Goal: Task Accomplishment & Management: Use online tool/utility

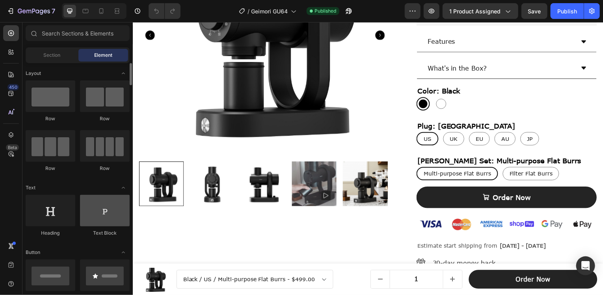
scroll to position [39, 0]
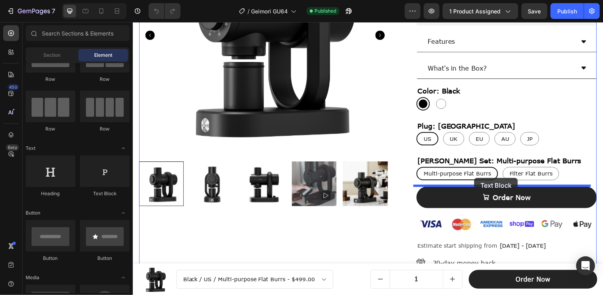
drag, startPoint x: 238, startPoint y: 198, endPoint x: 476, endPoint y: 179, distance: 238.6
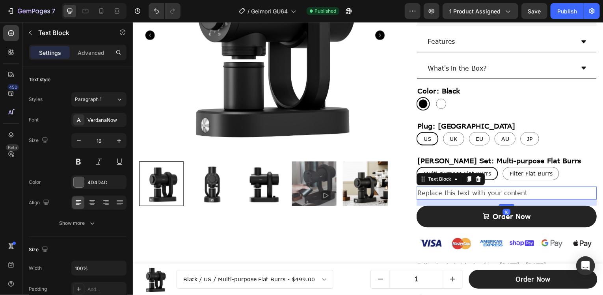
click at [467, 192] on div "Replace this text with your content" at bounding box center [508, 194] width 181 height 13
click at [467, 192] on p "Replace this text with your content" at bounding box center [509, 194] width 180 height 11
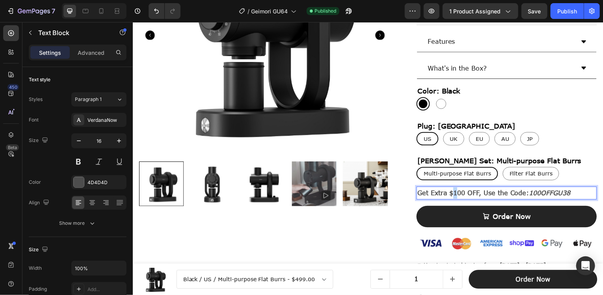
click at [453, 193] on strong "Get Extra $100 OFF, Use the Code:" at bounding box center [475, 193] width 112 height 7
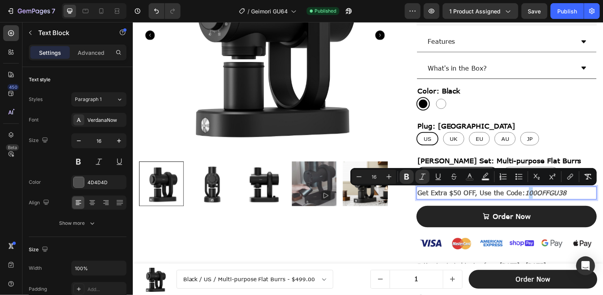
click at [530, 193] on strong "100OFFGU38" at bounding box center [547, 193] width 41 height 7
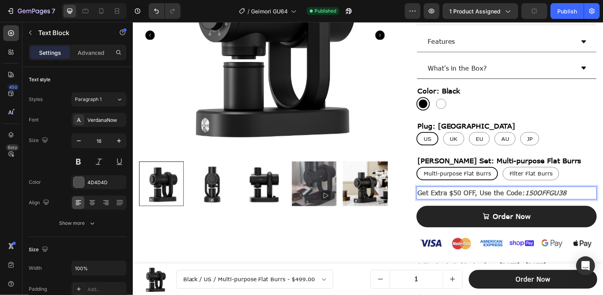
click at [530, 196] on strong "150OFFGU38" at bounding box center [547, 193] width 41 height 7
drag, startPoint x: 566, startPoint y: 192, endPoint x: 556, endPoint y: 192, distance: 9.5
click at [556, 192] on p "Get Extra $50 OFF, Use the Code: 50OFFGU38" at bounding box center [509, 194] width 180 height 11
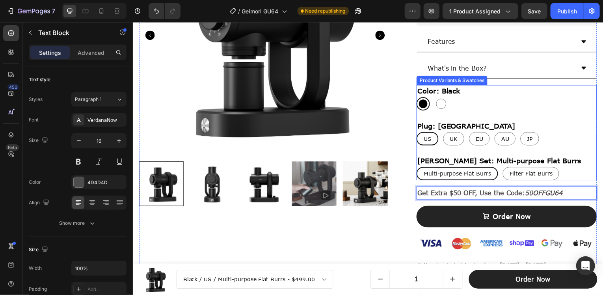
click at [576, 169] on div "Multi-purpose Flat Burrs Multi-purpose Flat Burrs Multi-purpose Flat Burrs Filt…" at bounding box center [508, 174] width 181 height 13
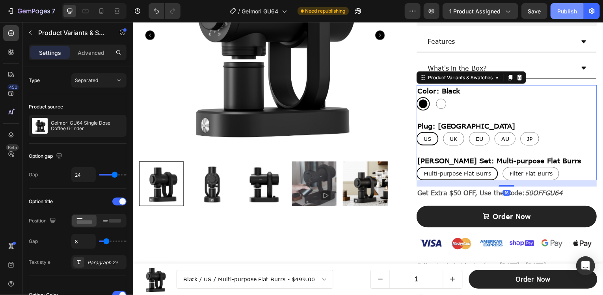
drag, startPoint x: 564, startPoint y: 12, endPoint x: 304, endPoint y: 92, distance: 272.0
click at [564, 12] on div "Publish" at bounding box center [568, 11] width 20 height 8
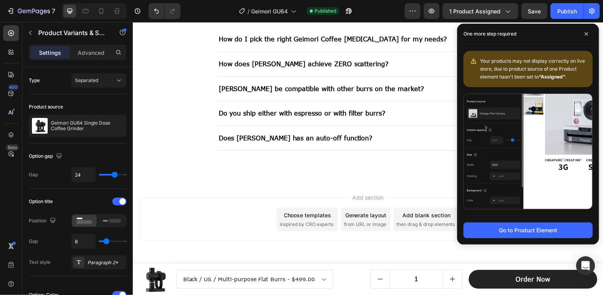
scroll to position [2011, 0]
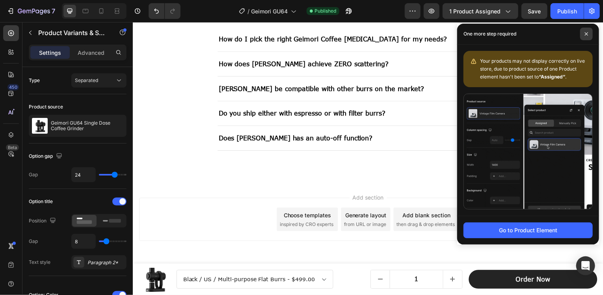
click at [584, 34] on span at bounding box center [587, 34] width 13 height 13
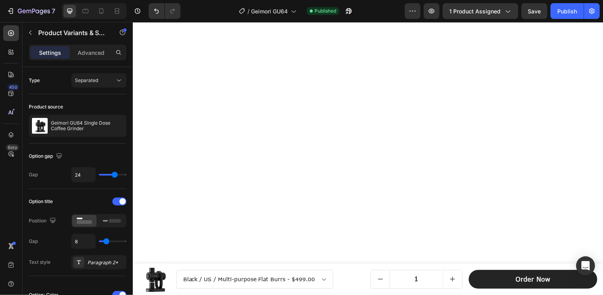
scroll to position [1690, 0]
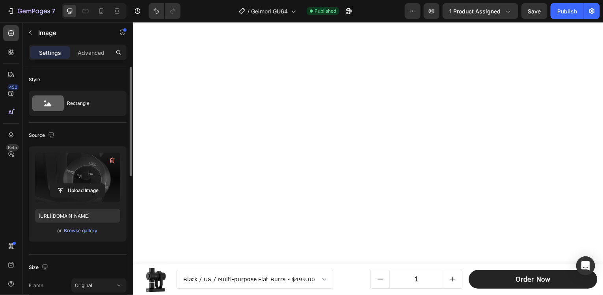
click at [83, 171] on label at bounding box center [77, 178] width 85 height 50
click at [83, 184] on input "file" at bounding box center [77, 190] width 54 height 13
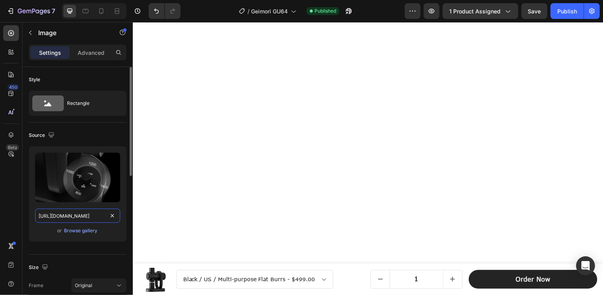
click at [76, 216] on input "[URL][DOMAIN_NAME]" at bounding box center [77, 216] width 85 height 14
click at [84, 216] on input "[URL][DOMAIN_NAME]" at bounding box center [77, 216] width 85 height 14
click at [78, 216] on input "[URL][DOMAIN_NAME]" at bounding box center [77, 216] width 85 height 14
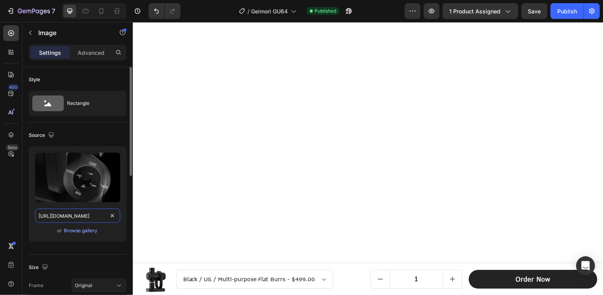
paste input "Geimori_GU64_Coffee_[MEDICAL_DATA]-Adjustable_RPM_1.jpg?v=1756198068"
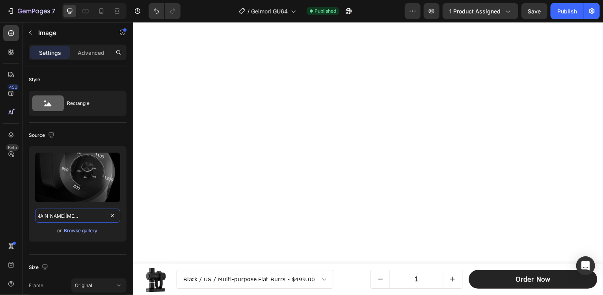
type input "[URL][DOMAIN_NAME][MEDICAL_DATA]"
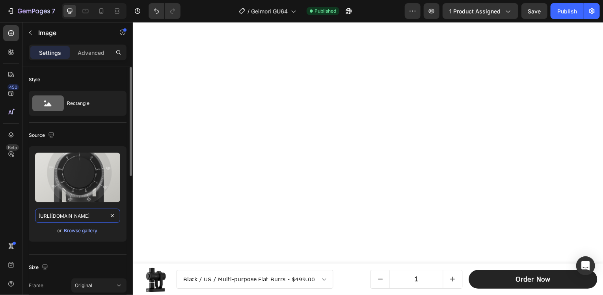
click at [71, 213] on input "[URL][DOMAIN_NAME]" at bounding box center [77, 216] width 85 height 14
paste input "[DOMAIN_NAME][URL][MEDICAL_DATA]"
type input "[URL][DOMAIN_NAME][MEDICAL_DATA]"
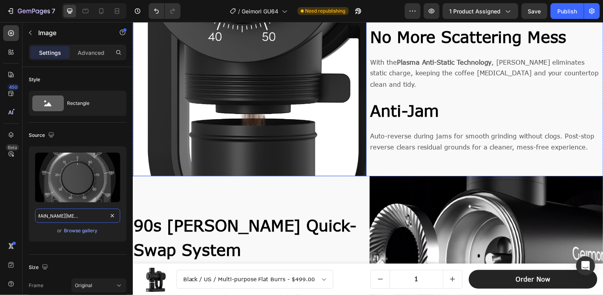
scroll to position [744, 0]
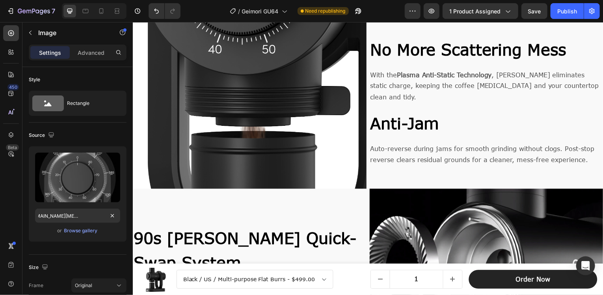
click at [415, 1] on img at bounding box center [369, 1] width 461 height 0
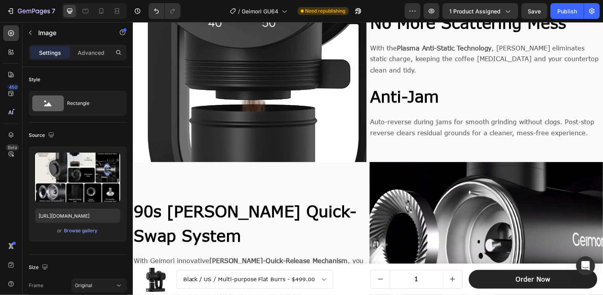
scroll to position [783, 0]
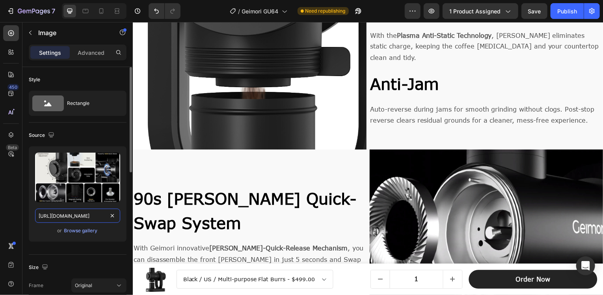
click at [82, 219] on input "[URL][DOMAIN_NAME]" at bounding box center [77, 216] width 85 height 14
paste input "93-GU64_A_3---1464px600px.jpg?v=1756198180"
type input "[URL][DOMAIN_NAME]"
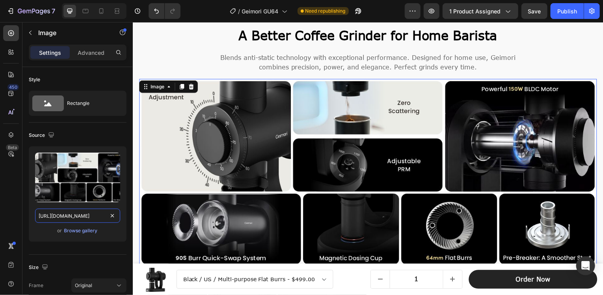
scroll to position [626, 0]
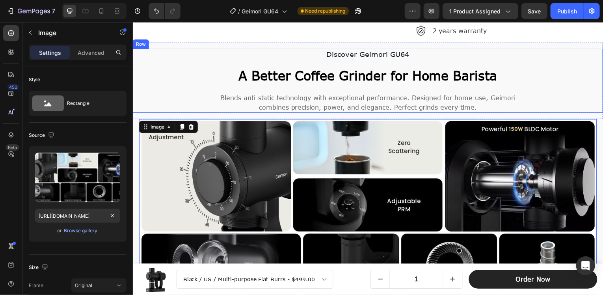
click at [550, 103] on div "Discover Geimori GU64 Text Block A Better Coffee [MEDICAL_DATA] for Home Barist…" at bounding box center [369, 81] width 461 height 64
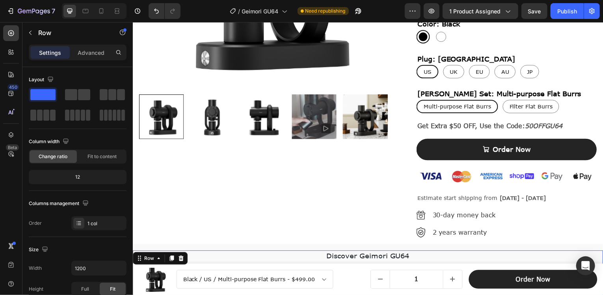
scroll to position [389, 0]
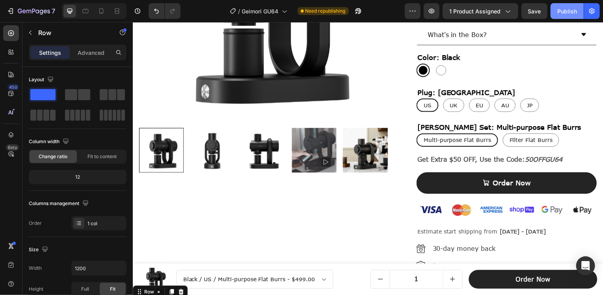
click at [569, 17] on button "Publish" at bounding box center [567, 11] width 33 height 16
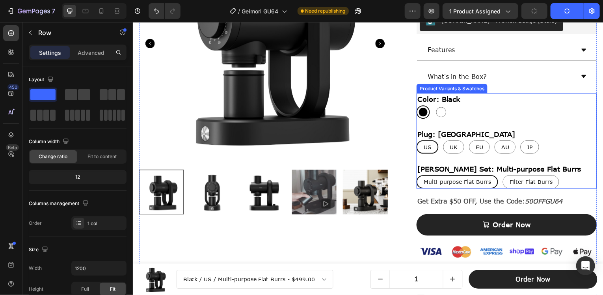
scroll to position [310, 0]
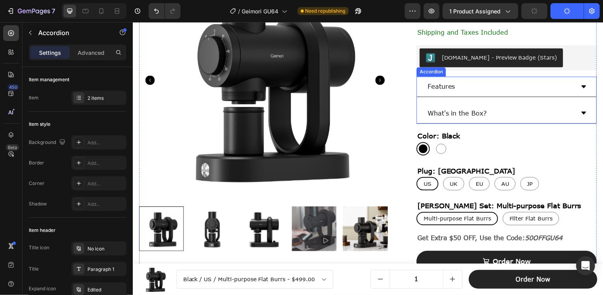
click at [467, 90] on div "Features" at bounding box center [502, 87] width 149 height 14
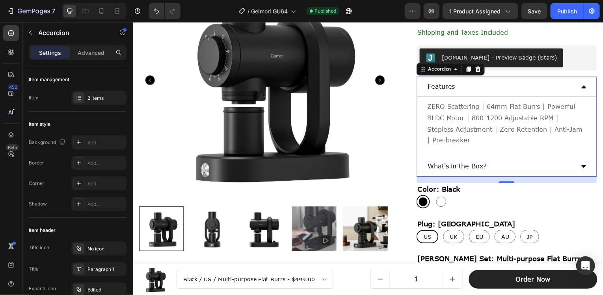
click at [467, 90] on div "Features" at bounding box center [502, 87] width 149 height 14
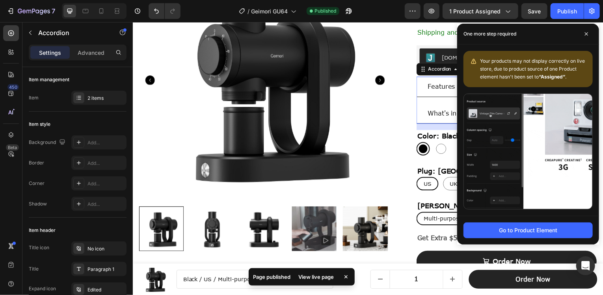
drag, startPoint x: 590, startPoint y: 36, endPoint x: 524, endPoint y: 1, distance: 75.2
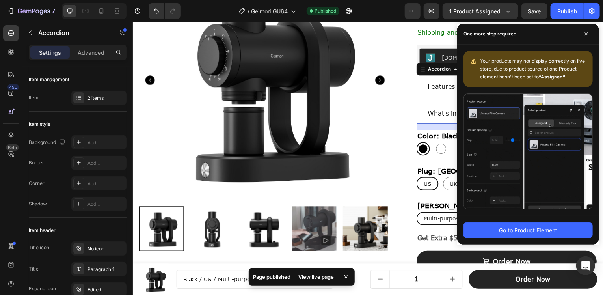
click at [588, 36] on span at bounding box center [587, 34] width 13 height 13
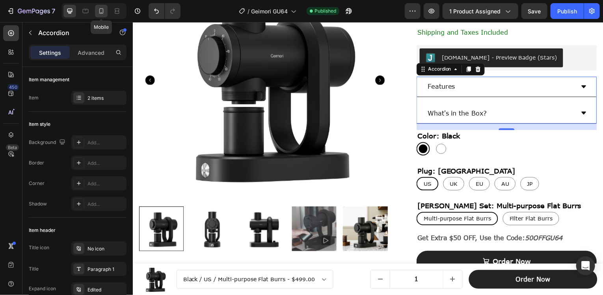
click at [99, 10] on icon at bounding box center [101, 11] width 4 height 6
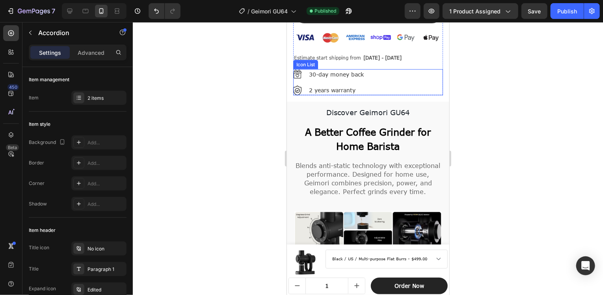
scroll to position [818, 0]
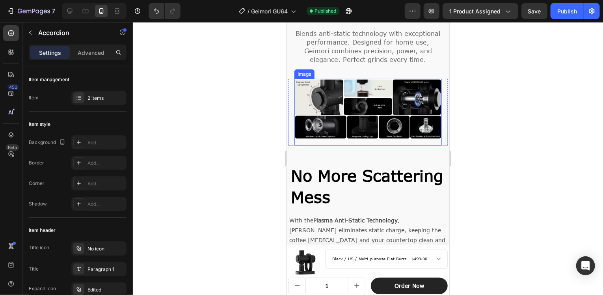
click at [387, 113] on img at bounding box center [368, 108] width 148 height 60
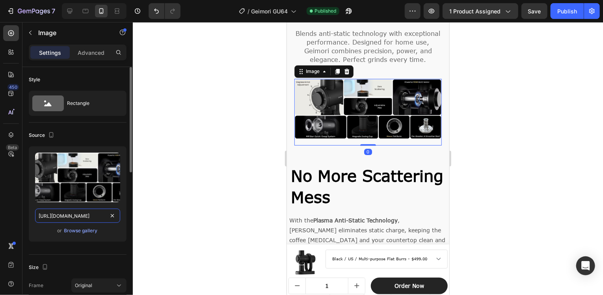
click at [61, 219] on input "[URL][DOMAIN_NAME]" at bounding box center [77, 216] width 85 height 14
paste input "600px_x_450px.jpg?v=175619824"
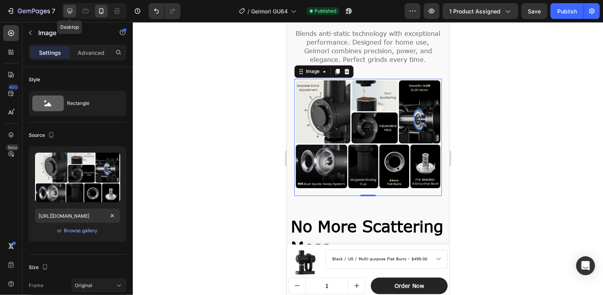
scroll to position [0, 0]
click at [72, 9] on icon at bounding box center [69, 11] width 5 height 5
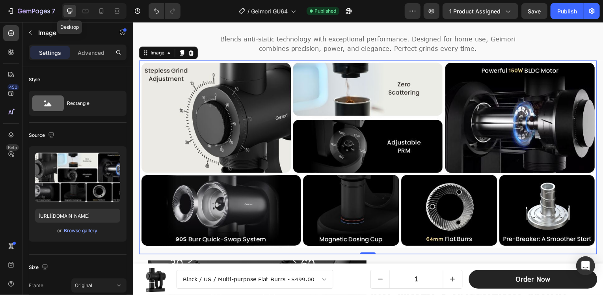
scroll to position [815, 0]
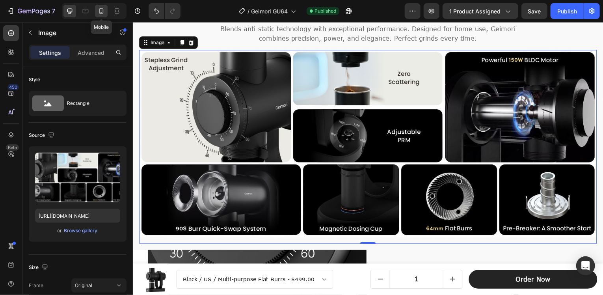
click at [98, 9] on icon at bounding box center [101, 11] width 8 height 8
type input "[URL][DOMAIN_NAME]"
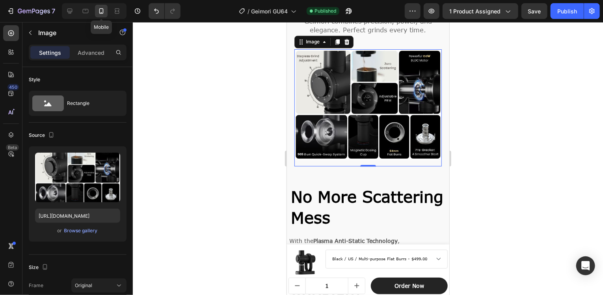
scroll to position [855, 0]
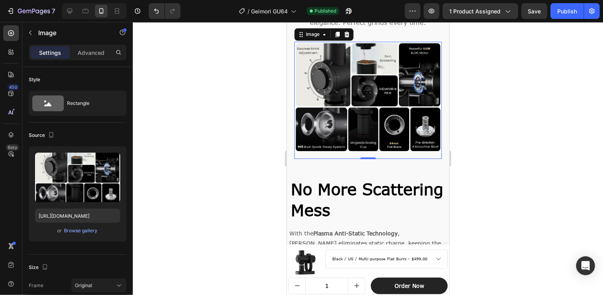
click at [500, 102] on div at bounding box center [368, 158] width 471 height 273
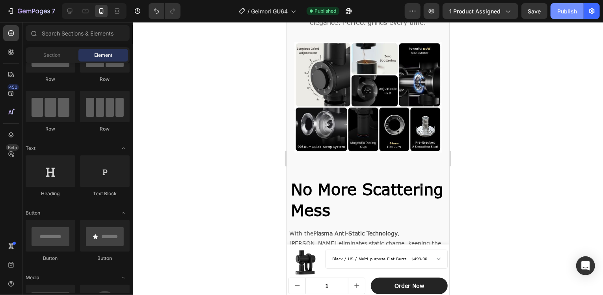
drag, startPoint x: 563, startPoint y: 17, endPoint x: 529, endPoint y: 39, distance: 41.1
click at [563, 17] on button "Publish" at bounding box center [567, 11] width 33 height 16
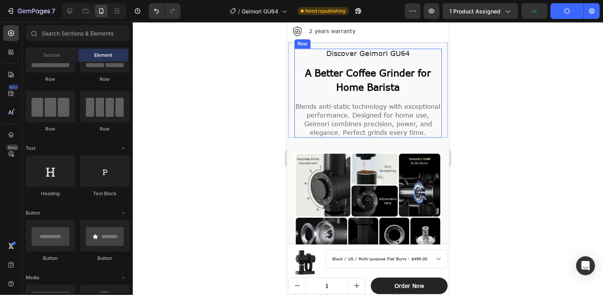
scroll to position [737, 0]
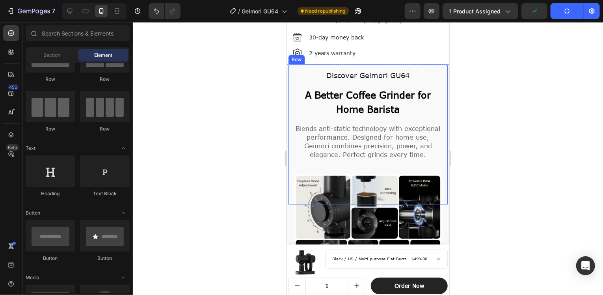
click at [358, 161] on div "Discover Geimori GU64 Text Block A Better Coffee [MEDICAL_DATA] for Home Barist…" at bounding box center [367, 134] width 159 height 140
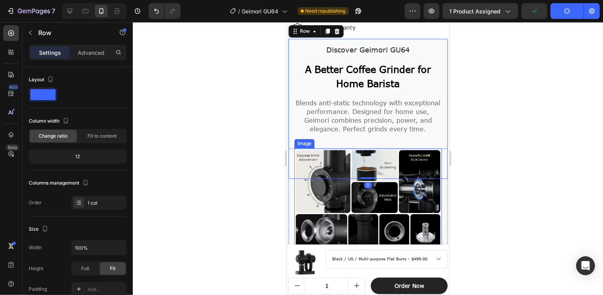
scroll to position [777, 0]
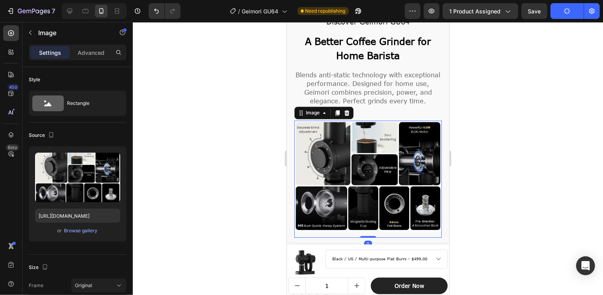
click at [375, 187] on img at bounding box center [368, 175] width 148 height 111
click at [95, 49] on p "Advanced" at bounding box center [91, 53] width 27 height 8
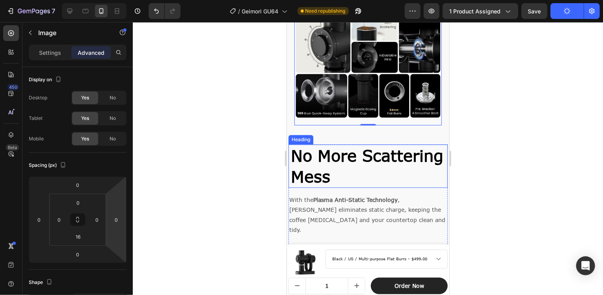
scroll to position [895, 0]
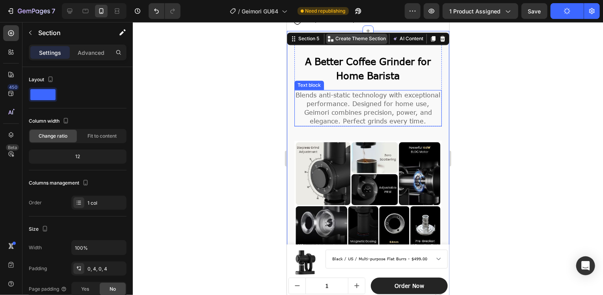
scroll to position [698, 0]
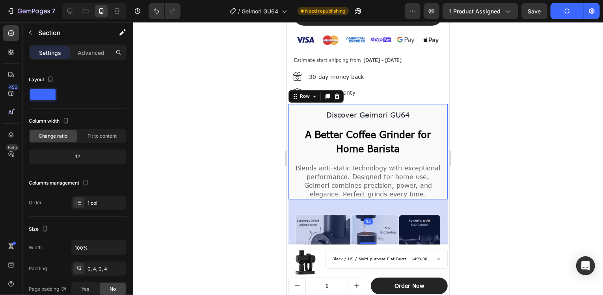
click at [293, 107] on div "Discover Geimori GU64 Text Block A Better Coffee [MEDICAL_DATA] for Home Barist…" at bounding box center [367, 151] width 159 height 95
click at [288, 105] on div "Discover Geimori GU64 Text Block A Better Coffee [MEDICAL_DATA] for Home Barist…" at bounding box center [367, 151] width 159 height 95
click at [94, 50] on p "Advanced" at bounding box center [91, 53] width 27 height 8
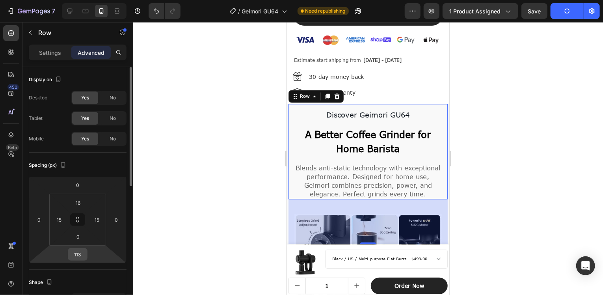
click at [80, 254] on input "113" at bounding box center [78, 254] width 16 height 12
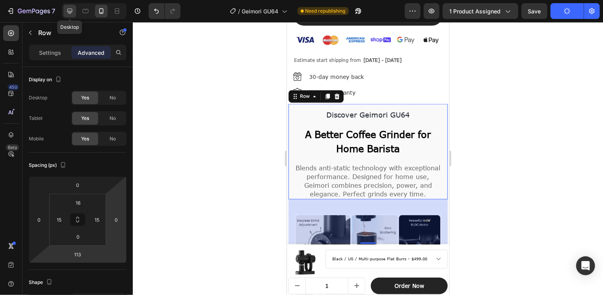
click at [68, 12] on icon at bounding box center [69, 11] width 5 height 5
type input "16"
type input "0"
type input "16"
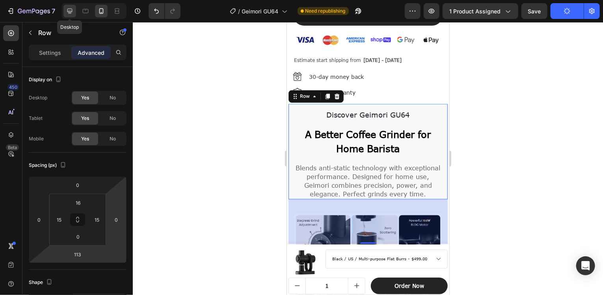
type input "16"
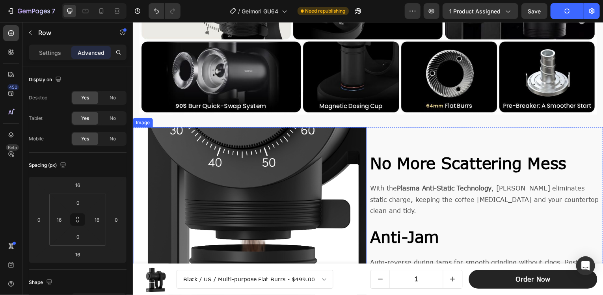
scroll to position [781, 0]
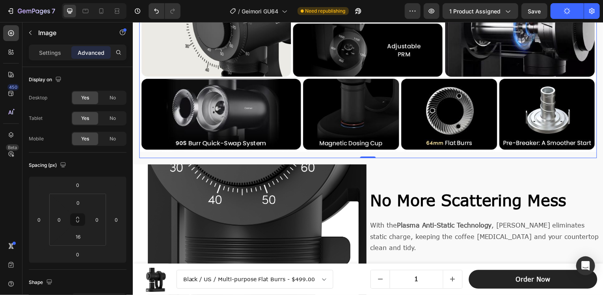
click at [156, 154] on div "Image 0" at bounding box center [369, 61] width 461 height 195
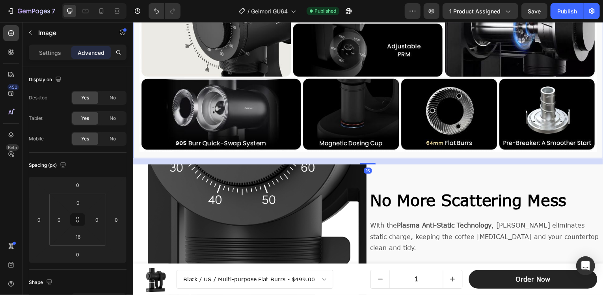
click at [134, 149] on div "Image Row 16" at bounding box center [369, 61] width 473 height 195
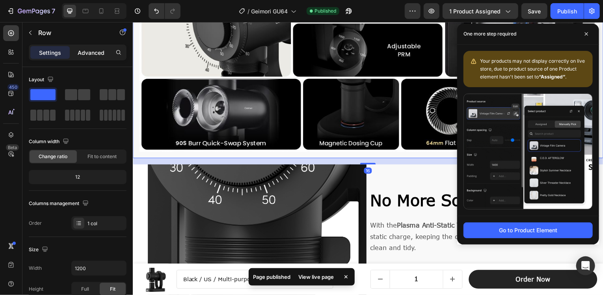
click at [91, 54] on p "Advanced" at bounding box center [91, 53] width 27 height 8
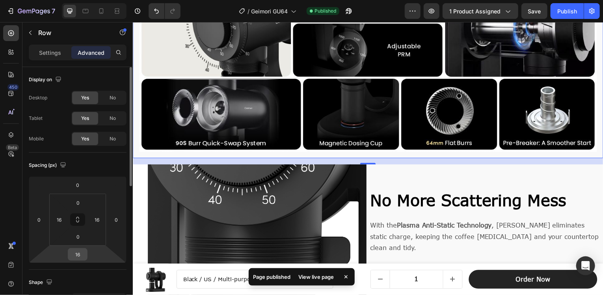
click at [78, 258] on input "16" at bounding box center [78, 254] width 16 height 12
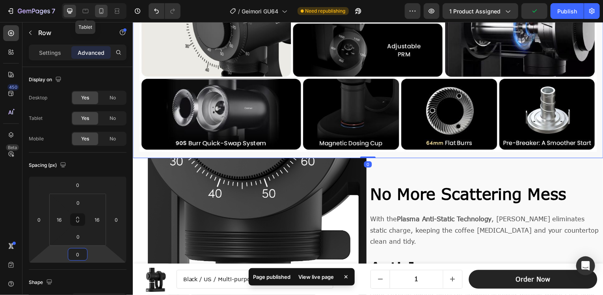
type input "0"
click at [103, 6] on div at bounding box center [101, 11] width 13 height 13
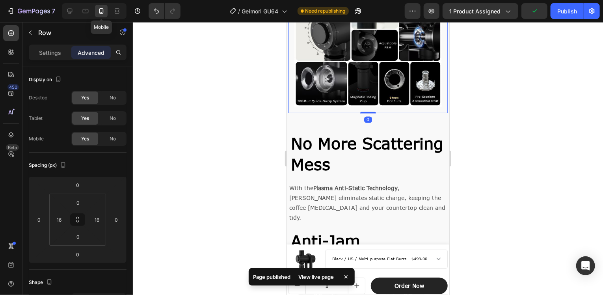
type input "-77"
type input "48"
type input "15"
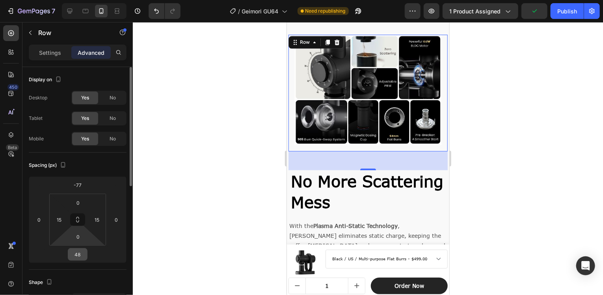
scroll to position [735, 0]
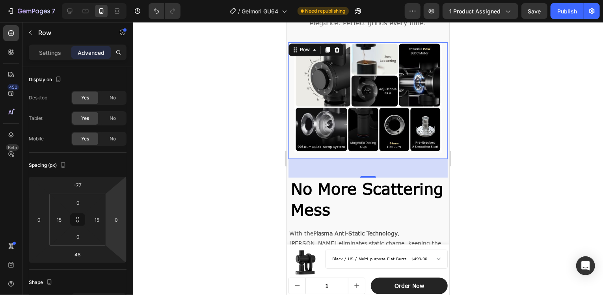
click at [319, 172] on div "0" at bounding box center [367, 168] width 159 height 19
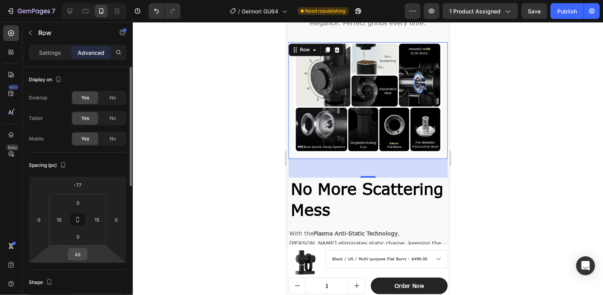
click at [77, 256] on input "48" at bounding box center [78, 254] width 16 height 12
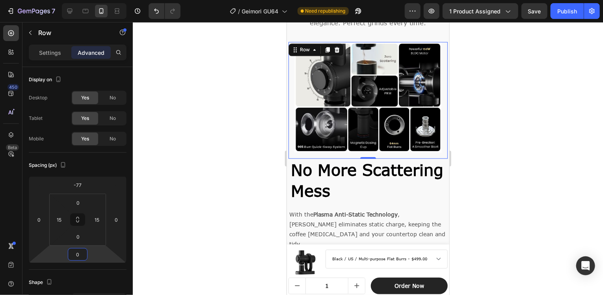
type input "0"
click at [465, 131] on div at bounding box center [368, 158] width 471 height 273
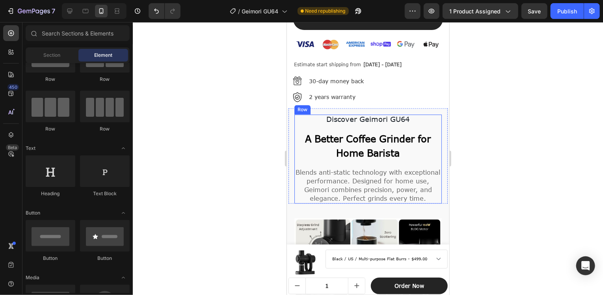
scroll to position [696, 0]
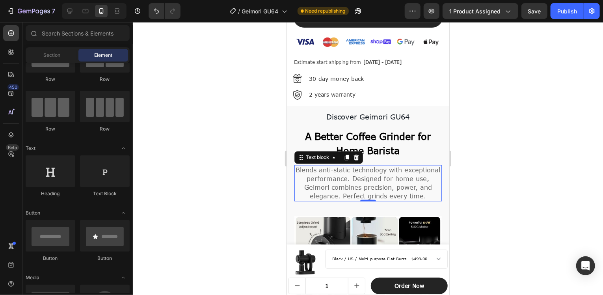
click at [432, 191] on p "Blends anti-static technology with exceptional performance. Designed for home u…" at bounding box center [368, 183] width 146 height 35
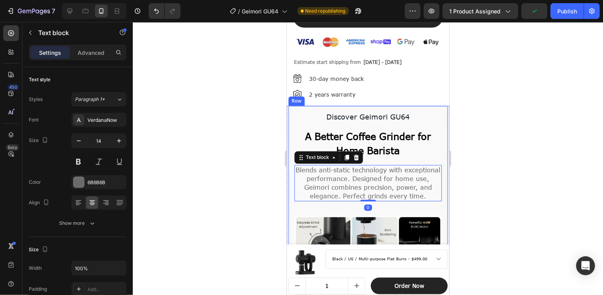
click at [433, 200] on div "Discover Geimori GU64 Text Block A Better Coffee [MEDICAL_DATA] for Home Barist…" at bounding box center [367, 176] width 159 height 140
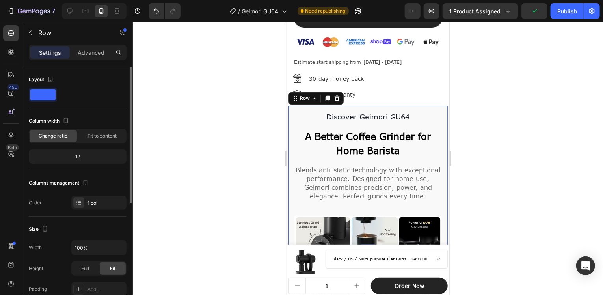
drag, startPoint x: 86, startPoint y: 56, endPoint x: 85, endPoint y: 71, distance: 14.6
click at [86, 56] on p "Advanced" at bounding box center [91, 53] width 27 height 8
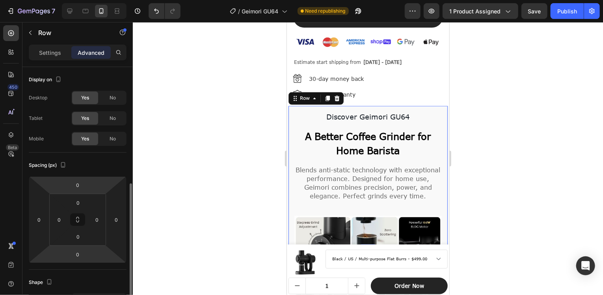
scroll to position [79, 0]
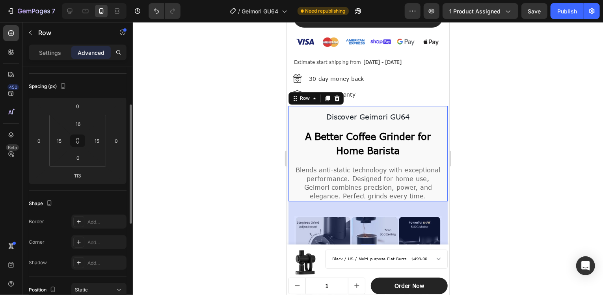
click at [292, 144] on div "Discover Geimori GU64 Text Block A Better Coffee [MEDICAL_DATA] for Home Barist…" at bounding box center [367, 153] width 159 height 95
click at [77, 176] on input "113" at bounding box center [78, 176] width 16 height 12
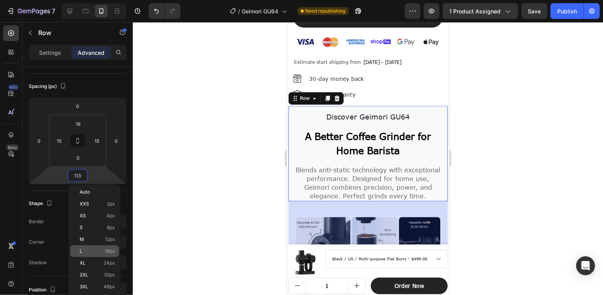
click at [101, 254] on div "L 16px" at bounding box center [94, 251] width 49 height 12
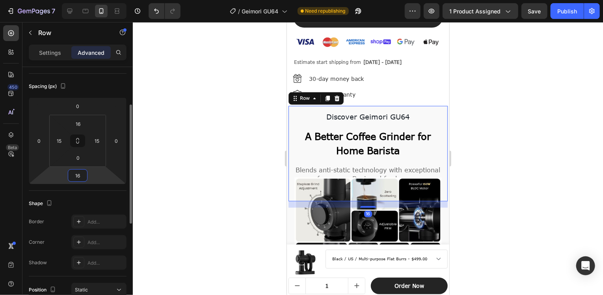
click at [84, 177] on input "16" at bounding box center [78, 176] width 16 height 12
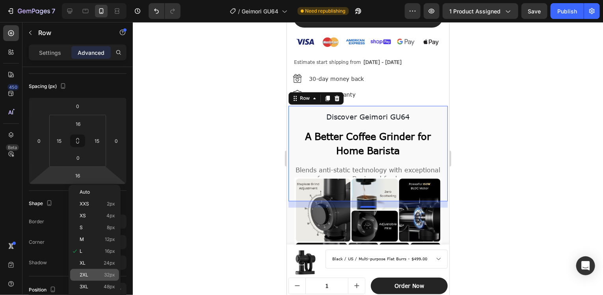
click at [99, 276] on p "2XL 32px" at bounding box center [97, 275] width 35 height 6
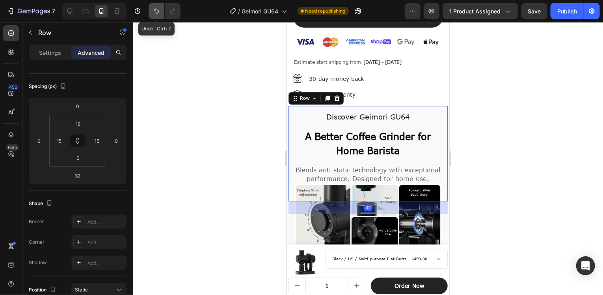
click at [155, 10] on icon "Undo/Redo" at bounding box center [156, 11] width 5 height 5
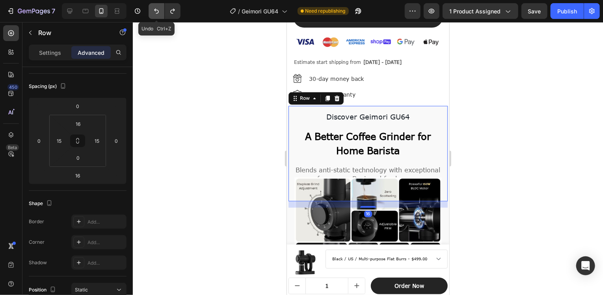
click at [156, 12] on icon "Undo/Redo" at bounding box center [157, 11] width 8 height 8
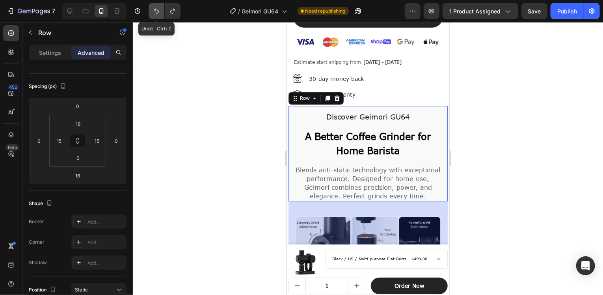
type input "113"
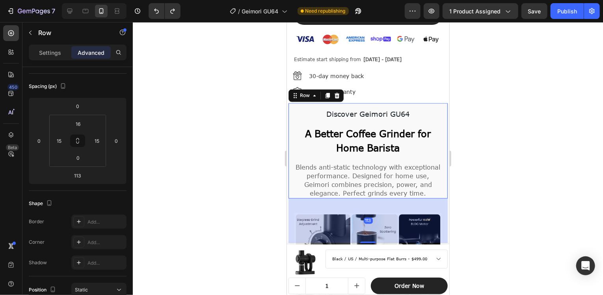
scroll to position [775, 0]
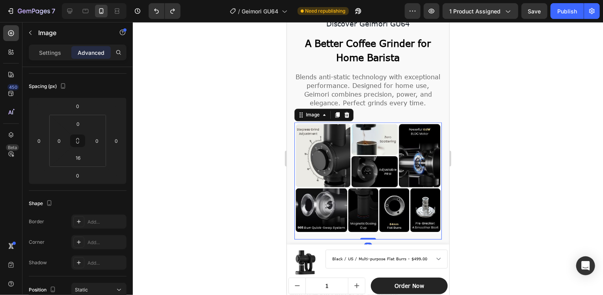
click at [388, 187] on img at bounding box center [368, 177] width 148 height 111
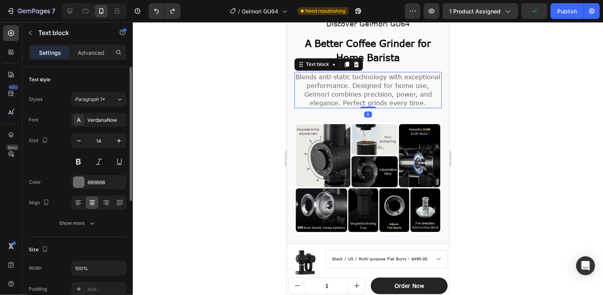
click at [374, 107] on p "Blends anti-static technology with exceptional performance. Designed for home u…" at bounding box center [368, 90] width 146 height 35
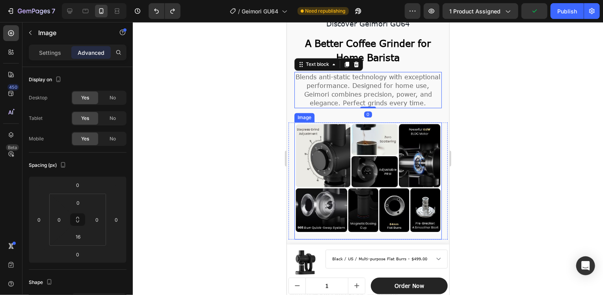
click at [352, 145] on img at bounding box center [368, 177] width 148 height 111
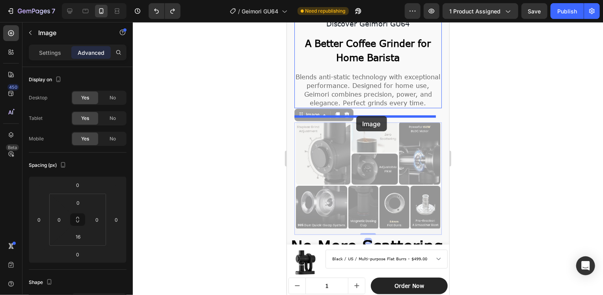
drag, startPoint x: 350, startPoint y: 147, endPoint x: 356, endPoint y: 116, distance: 32.1
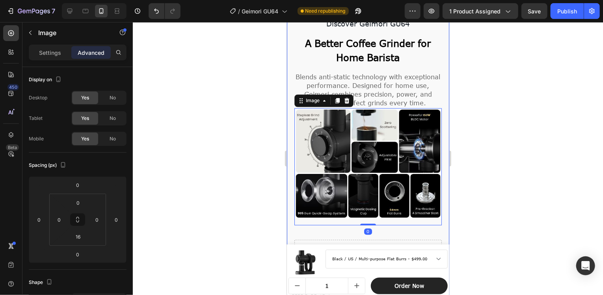
click at [470, 180] on div at bounding box center [368, 158] width 471 height 273
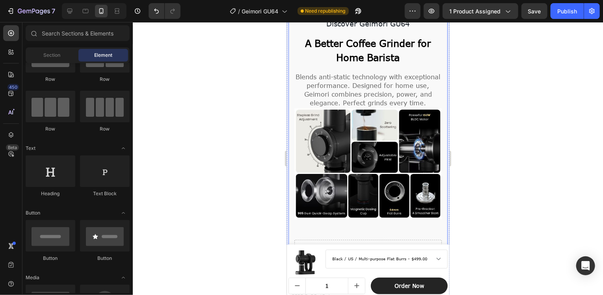
click at [347, 235] on div "Discover Geimori GU64 Text Block A Better Coffee [MEDICAL_DATA] for Home Barist…" at bounding box center [367, 141] width 159 height 257
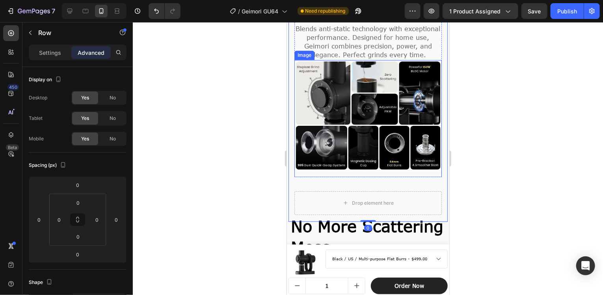
scroll to position [854, 0]
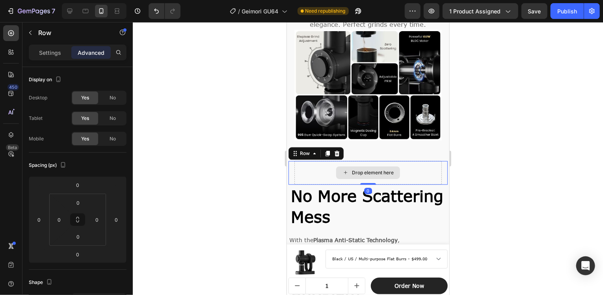
click at [328, 173] on div "Drop element here" at bounding box center [368, 173] width 148 height 24
click at [335, 155] on icon at bounding box center [336, 153] width 5 height 6
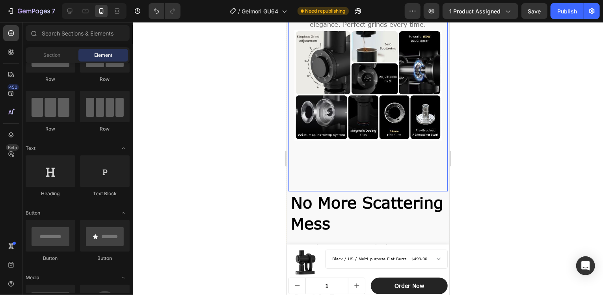
click at [365, 157] on div "Discover Geimori GU64 Text Block A Better Coffee [MEDICAL_DATA] for Home Barist…" at bounding box center [367, 62] width 159 height 257
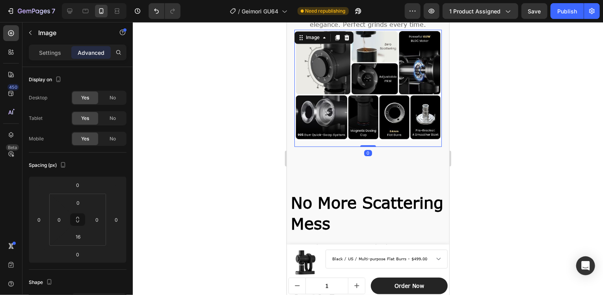
click at [382, 110] on img at bounding box center [368, 84] width 148 height 111
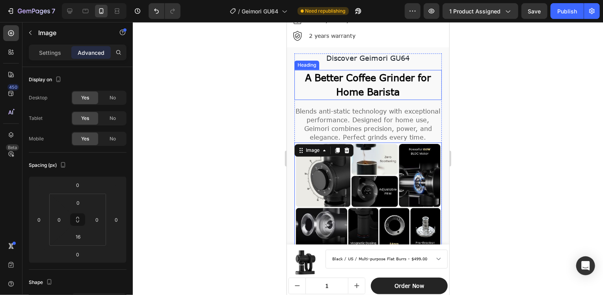
scroll to position [735, 0]
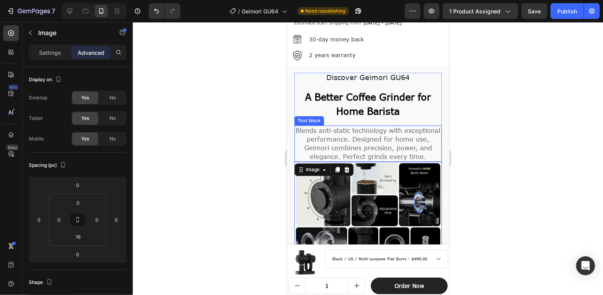
click at [373, 136] on span "Blends anti-static technology with exceptional performance. Designed for home u…" at bounding box center [368, 144] width 145 height 34
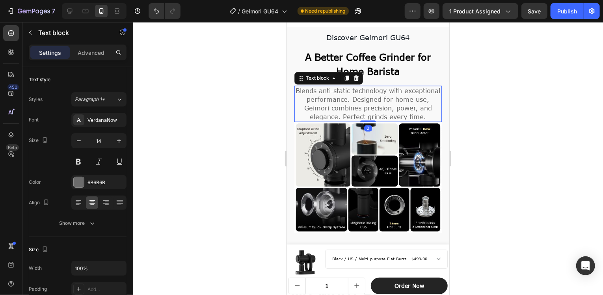
scroll to position [775, 0]
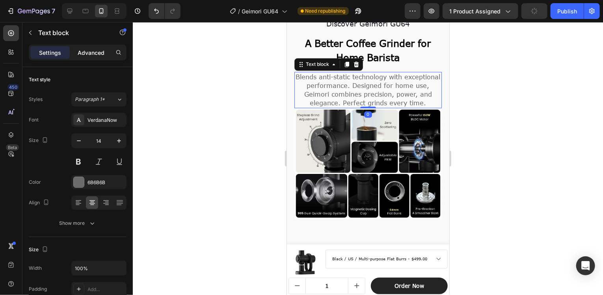
click at [99, 49] on p "Advanced" at bounding box center [91, 53] width 27 height 8
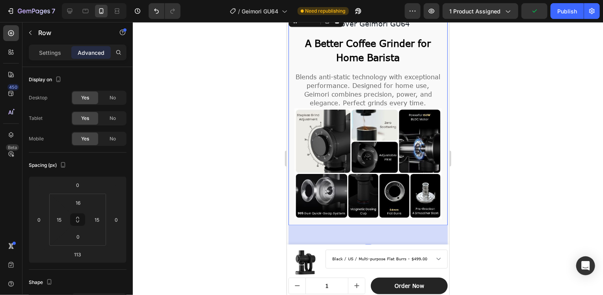
click at [291, 74] on div "Discover Geimori GU64 Text Block A Better Coffee [MEDICAL_DATA] for Home Barist…" at bounding box center [367, 119] width 159 height 212
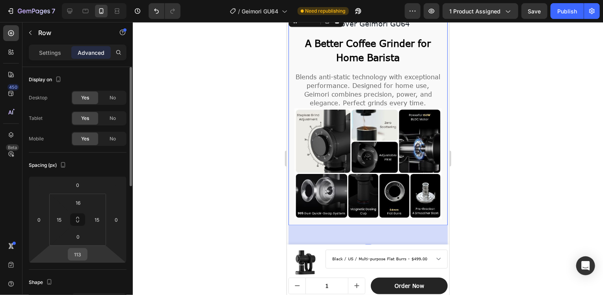
click at [72, 254] on input "113" at bounding box center [78, 254] width 16 height 12
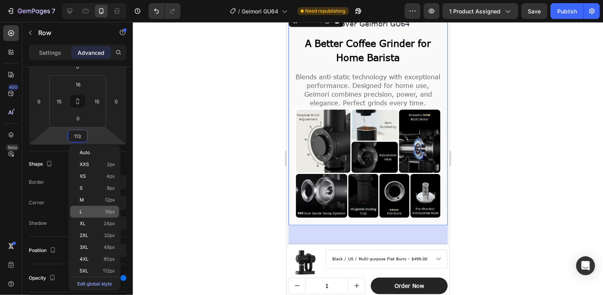
click at [114, 211] on span "16px" at bounding box center [110, 212] width 10 height 6
type input "16"
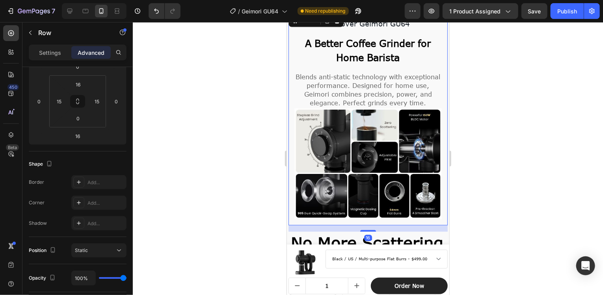
click at [456, 137] on div at bounding box center [368, 158] width 471 height 273
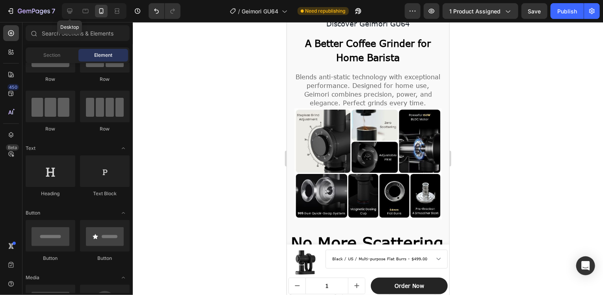
drag, startPoint x: 65, startPoint y: 12, endPoint x: 191, endPoint y: 43, distance: 130.0
click at [65, 11] on div at bounding box center [70, 11] width 13 height 13
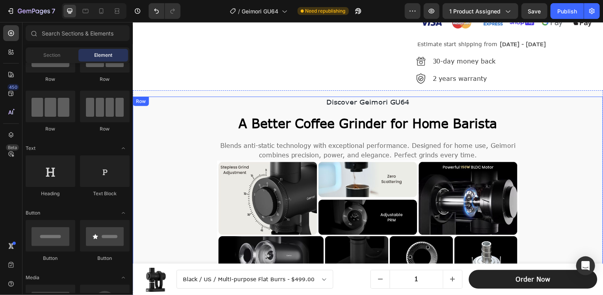
scroll to position [656, 0]
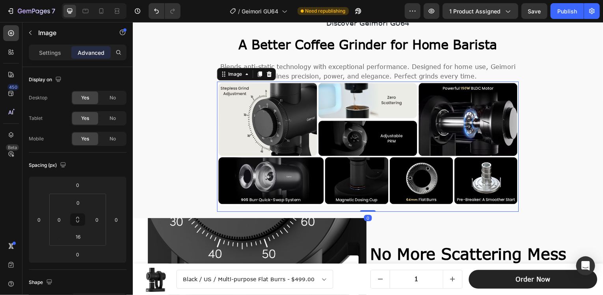
drag, startPoint x: 320, startPoint y: 110, endPoint x: 275, endPoint y: 109, distance: 45.4
click at [319, 110] on img at bounding box center [369, 144] width 304 height 125
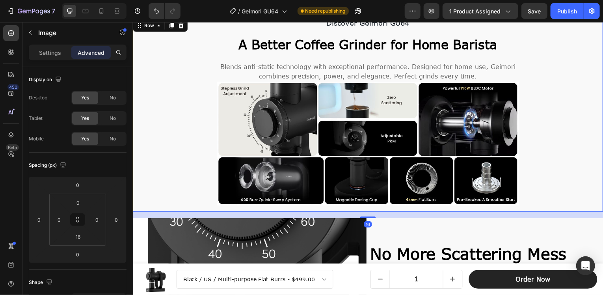
click at [205, 89] on div "Discover Geimori GU64 Text Block A Better Coffee [MEDICAL_DATA] for Home Barist…" at bounding box center [369, 115] width 461 height 195
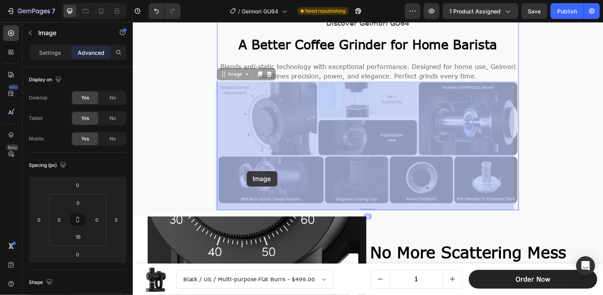
drag, startPoint x: 299, startPoint y: 94, endPoint x: 252, endPoint y: 137, distance: 63.6
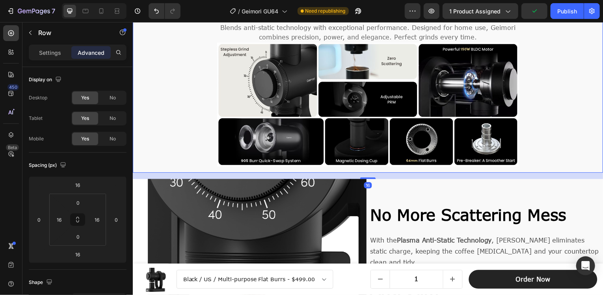
click at [156, 110] on div "Discover Geimori GU64 Text Block A Better Coffee [MEDICAL_DATA] for Home Barist…" at bounding box center [369, 75] width 461 height 195
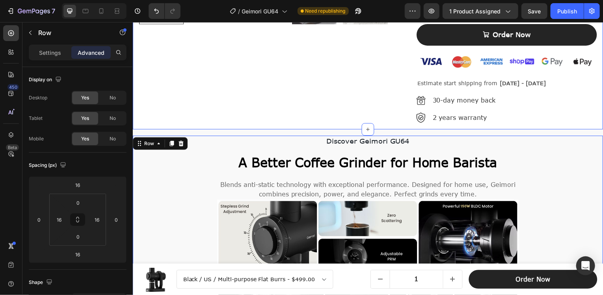
scroll to position [617, 0]
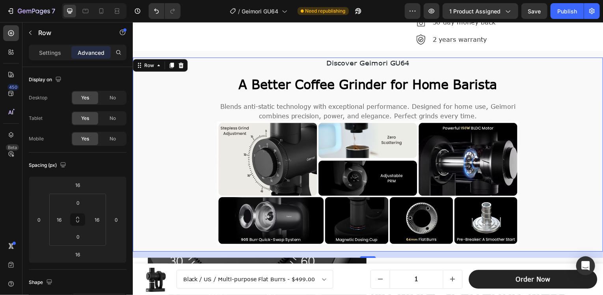
click at [207, 158] on div "Discover Geimori GU64 Text Block A Better Coffee [MEDICAL_DATA] for Home Barist…" at bounding box center [369, 155] width 461 height 195
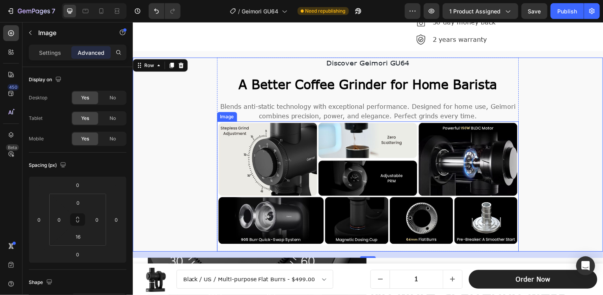
click at [240, 135] on img at bounding box center [369, 184] width 304 height 125
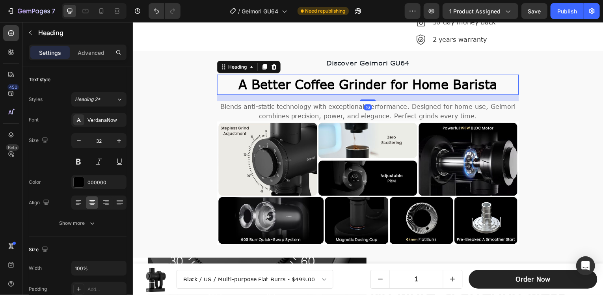
click at [223, 77] on h2 "A Better Coffee Grinder for Home Barista" at bounding box center [369, 85] width 304 height 21
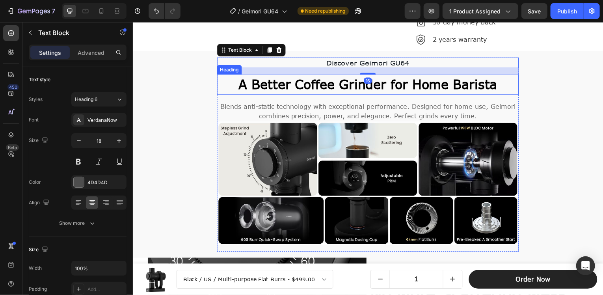
click at [217, 75] on h2 "A Better Coffee Grinder for Home Barista" at bounding box center [369, 85] width 304 height 21
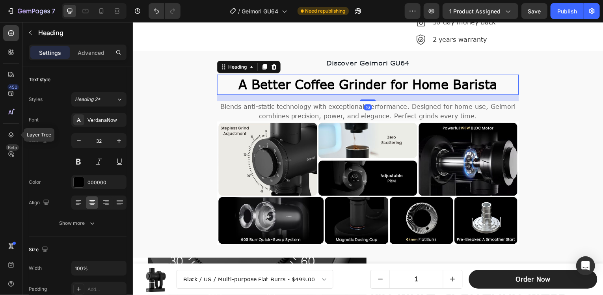
click at [10, 127] on div "450 Layer Tree Beta" at bounding box center [11, 131] width 16 height 213
drag, startPoint x: 8, startPoint y: 133, endPoint x: 128, endPoint y: 113, distance: 121.3
click at [8, 134] on icon at bounding box center [11, 135] width 8 height 8
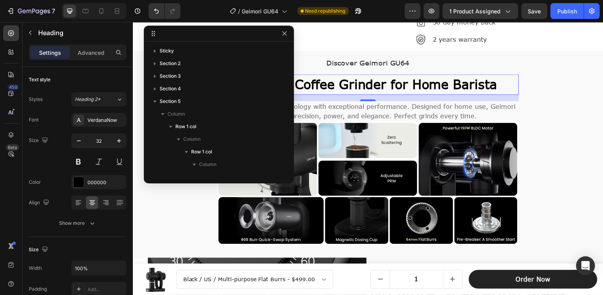
scroll to position [111, 0]
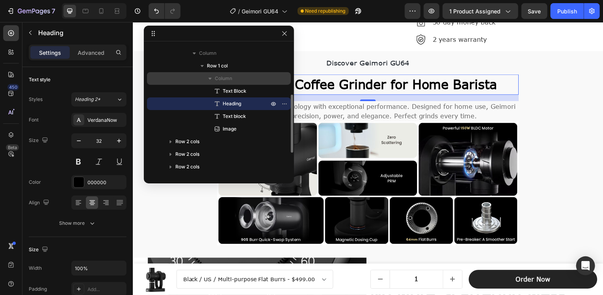
click at [237, 75] on p "Column" at bounding box center [243, 79] width 56 height 8
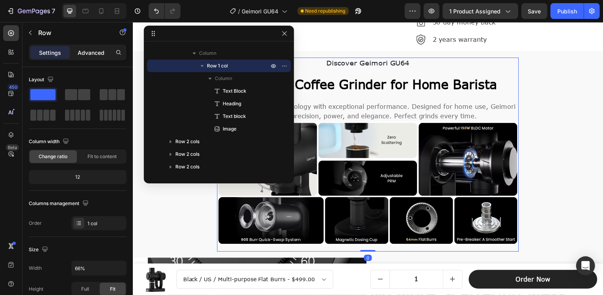
click at [91, 46] on div "Advanced" at bounding box center [90, 52] width 39 height 13
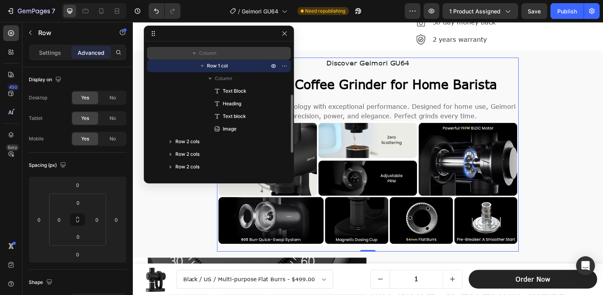
click at [202, 54] on span "Column" at bounding box center [207, 53] width 17 height 8
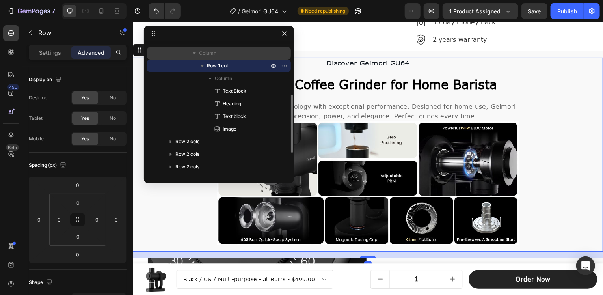
scroll to position [118, 0]
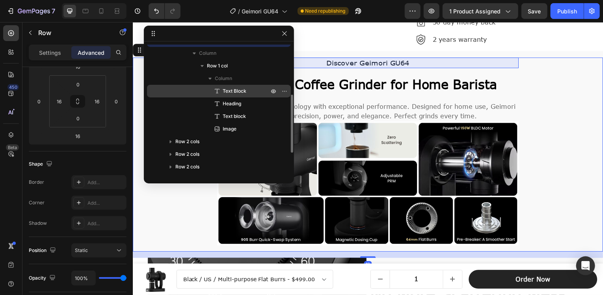
click at [232, 96] on div "Text Block" at bounding box center [219, 91] width 138 height 13
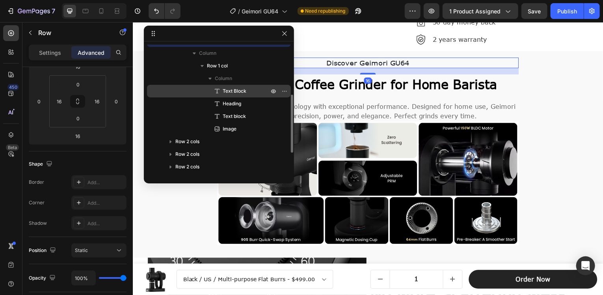
scroll to position [0, 0]
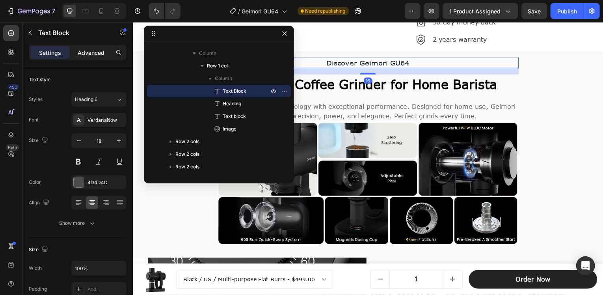
click at [101, 51] on p "Advanced" at bounding box center [91, 53] width 27 height 8
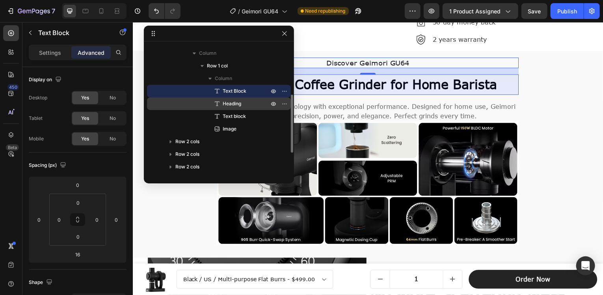
click at [228, 97] on div "Heading" at bounding box center [219, 103] width 138 height 13
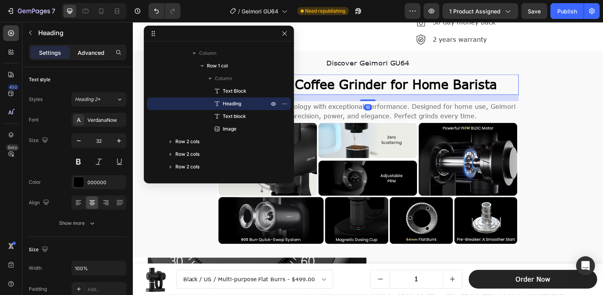
click at [80, 51] on p "Advanced" at bounding box center [91, 53] width 27 height 8
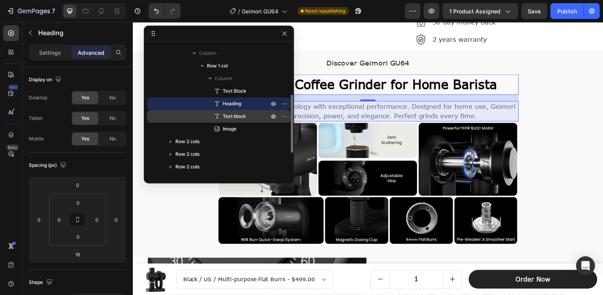
click at [217, 116] on icon at bounding box center [217, 116] width 5 height 5
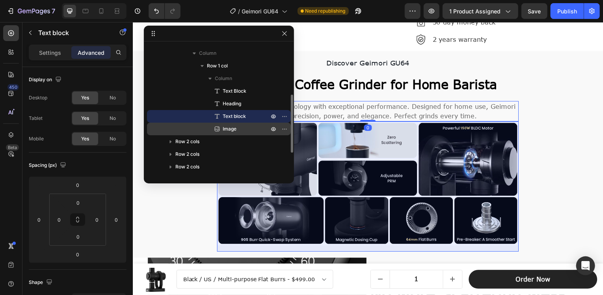
click at [229, 132] on span "Image" at bounding box center [230, 129] width 14 height 8
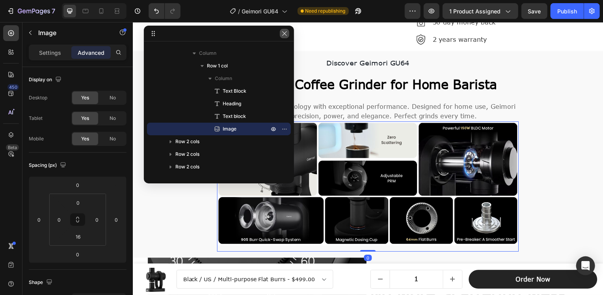
click at [284, 34] on icon "button" at bounding box center [285, 33] width 6 height 6
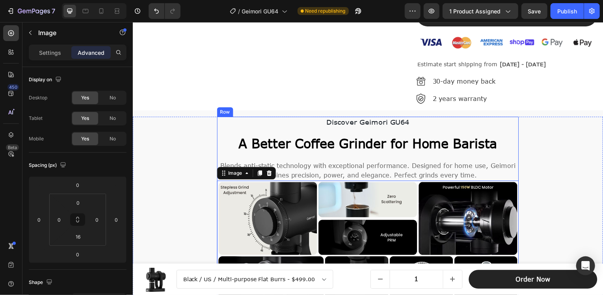
scroll to position [538, 0]
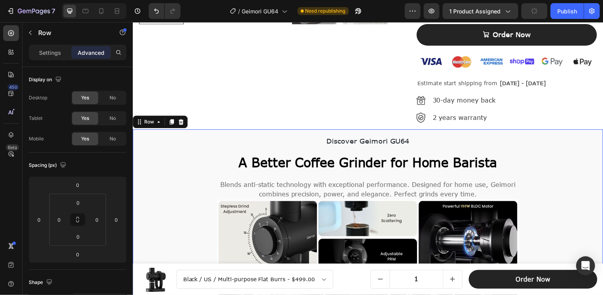
click at [194, 134] on div "Discover Geimori GU64 Text Block A Better Coffee [MEDICAL_DATA] for Home Barist…" at bounding box center [369, 234] width 473 height 208
click at [32, 29] on button "button" at bounding box center [30, 32] width 13 height 13
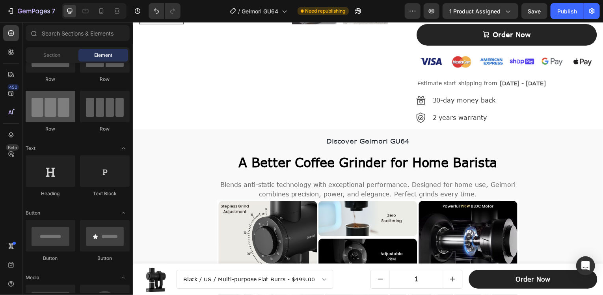
scroll to position [0, 0]
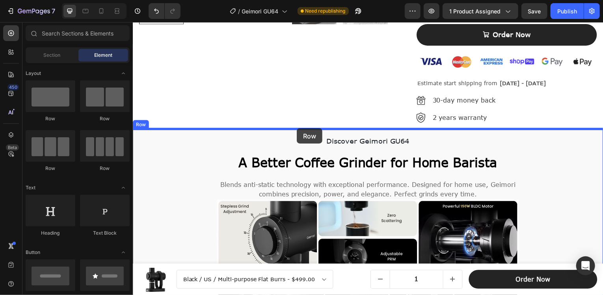
drag, startPoint x: 226, startPoint y: 135, endPoint x: 297, endPoint y: 129, distance: 71.6
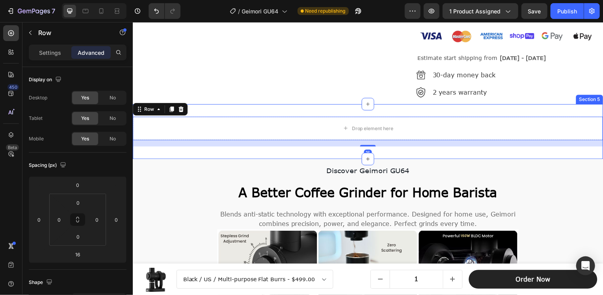
scroll to position [577, 0]
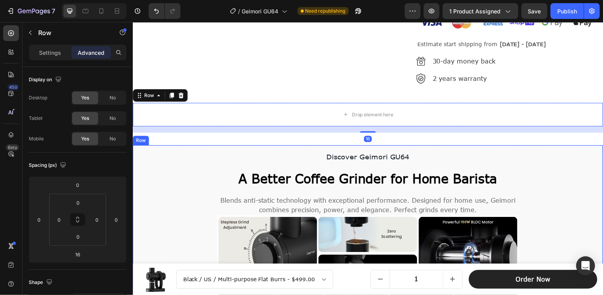
drag, startPoint x: 333, startPoint y: 150, endPoint x: 336, endPoint y: 156, distance: 6.2
click at [334, 153] on div "Discover Geimori GU64 Text Block A Better Coffee [MEDICAL_DATA] for Home Barist…" at bounding box center [369, 250] width 473 height 208
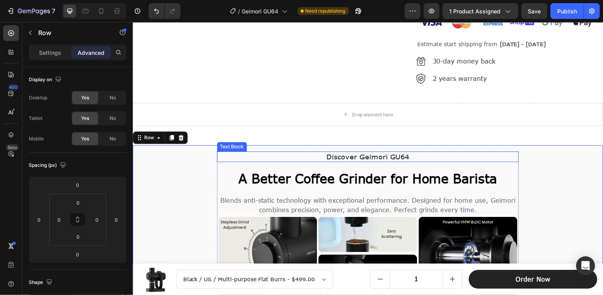
click at [336, 156] on span "Discover Geimori GU64" at bounding box center [369, 157] width 83 height 9
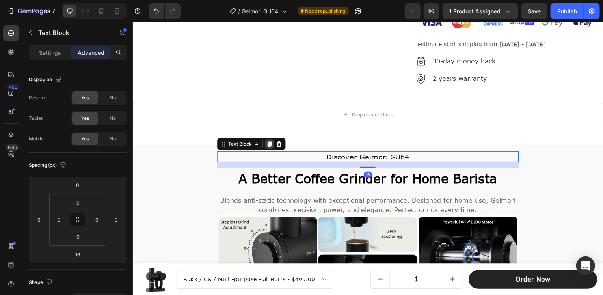
click at [267, 144] on icon at bounding box center [270, 145] width 6 height 6
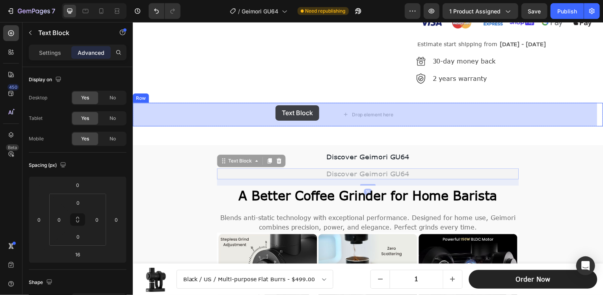
drag, startPoint x: 225, startPoint y: 160, endPoint x: 276, endPoint y: 106, distance: 74.5
type input "0"
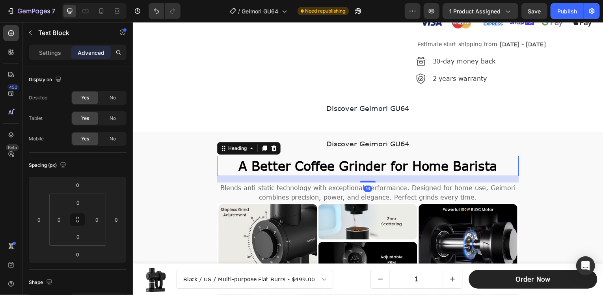
click at [308, 159] on strong "A Better Coffee Grinder for Home Barista" at bounding box center [369, 166] width 260 height 15
click at [262, 149] on icon at bounding box center [265, 149] width 6 height 6
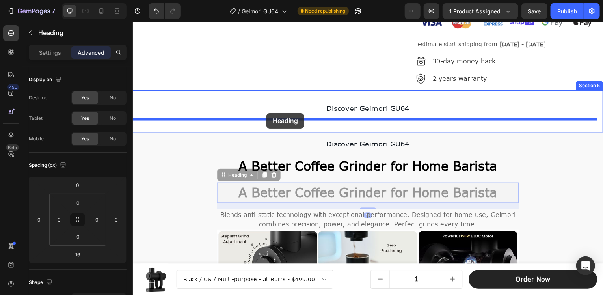
drag, startPoint x: 221, startPoint y: 174, endPoint x: 267, endPoint y: 114, distance: 75.7
type input "0"
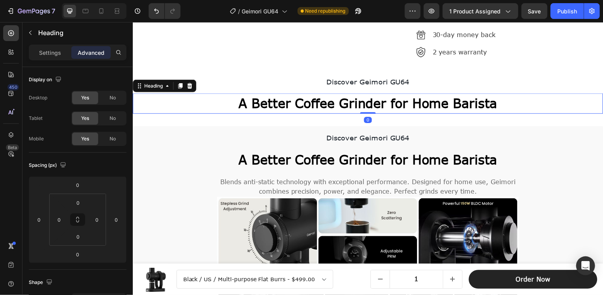
scroll to position [617, 0]
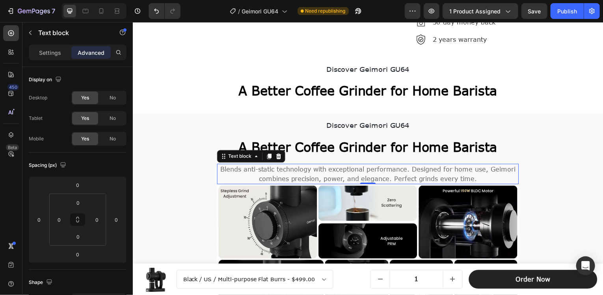
click at [289, 166] on span "Blends anti-static technology with exceptional performance. Designed for home u…" at bounding box center [369, 174] width 297 height 17
click at [267, 158] on icon at bounding box center [270, 157] width 6 height 6
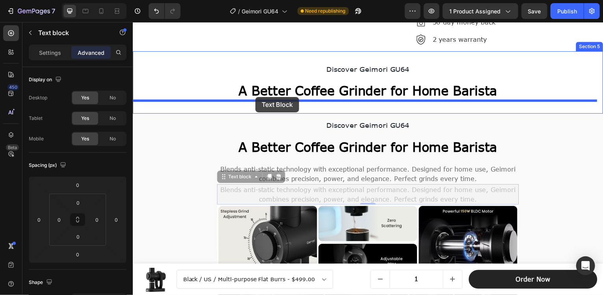
drag, startPoint x: 223, startPoint y: 171, endPoint x: 256, endPoint y: 97, distance: 80.9
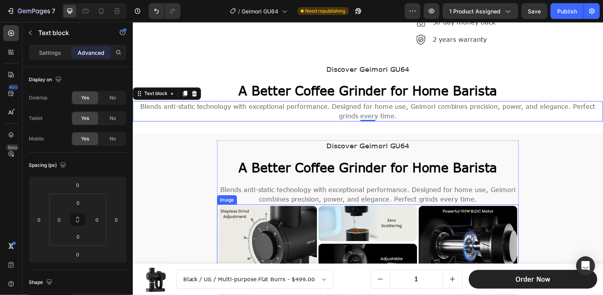
click at [271, 220] on img at bounding box center [369, 267] width 304 height 125
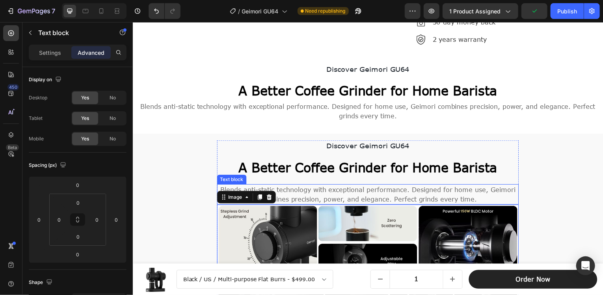
click at [247, 187] on span "Blends anti-static technology with exceptional performance. Designed for home u…" at bounding box center [369, 195] width 297 height 17
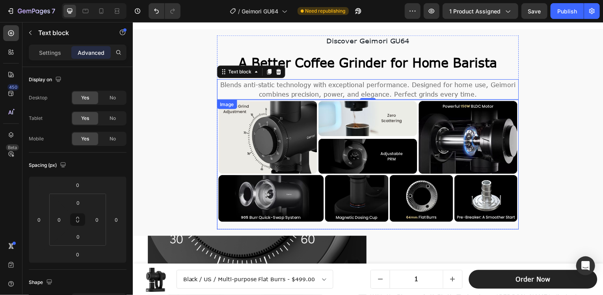
scroll to position [696, 0]
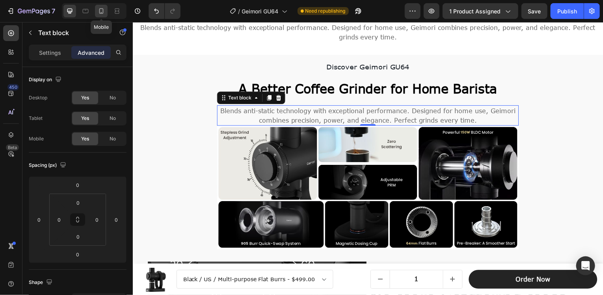
click at [99, 10] on icon at bounding box center [101, 11] width 4 height 6
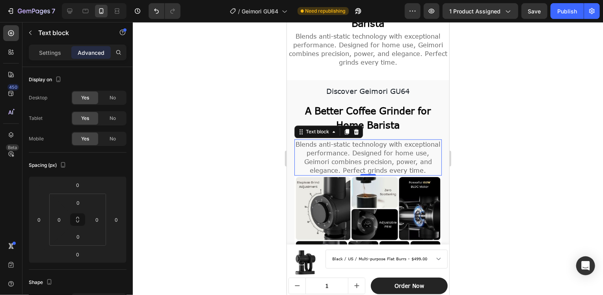
scroll to position [869, 0]
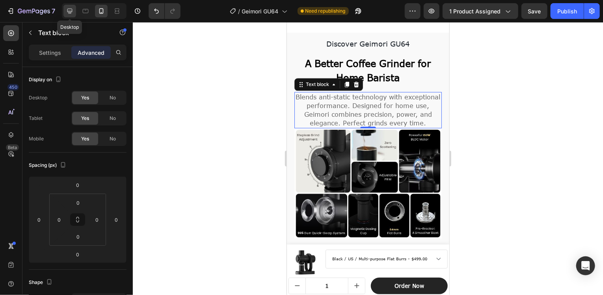
click at [71, 11] on icon at bounding box center [69, 11] width 5 height 5
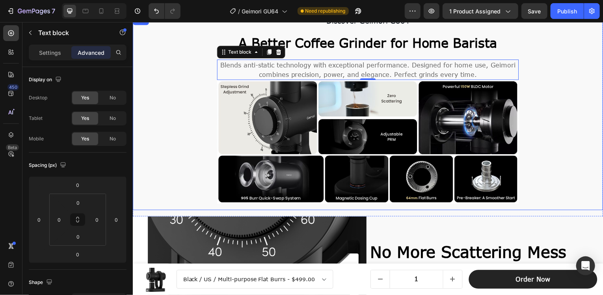
scroll to position [879, 0]
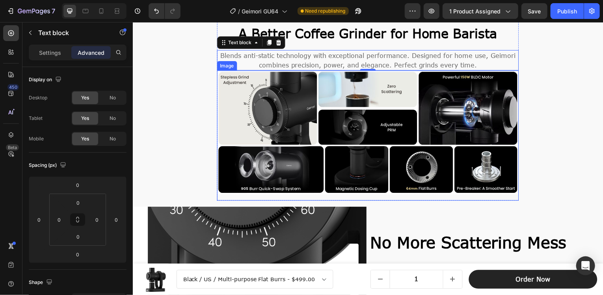
click at [314, 114] on img at bounding box center [369, 133] width 304 height 125
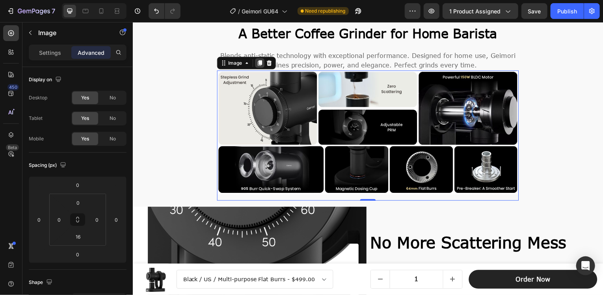
click at [258, 64] on icon at bounding box center [260, 63] width 6 height 6
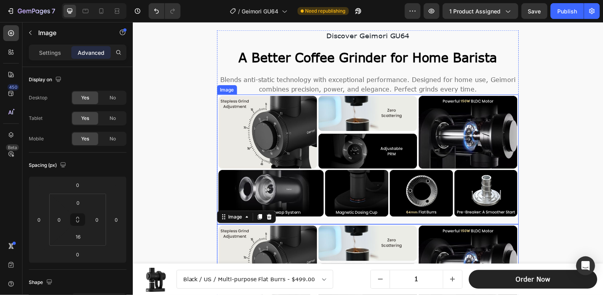
scroll to position [682, 0]
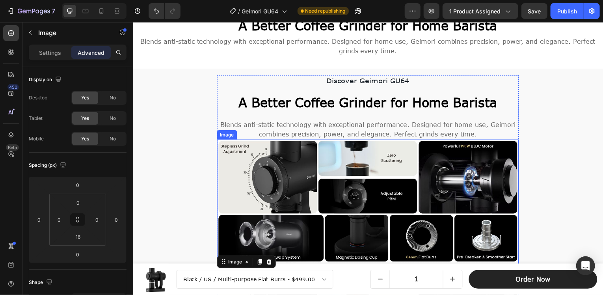
click at [271, 159] on img at bounding box center [369, 202] width 304 height 125
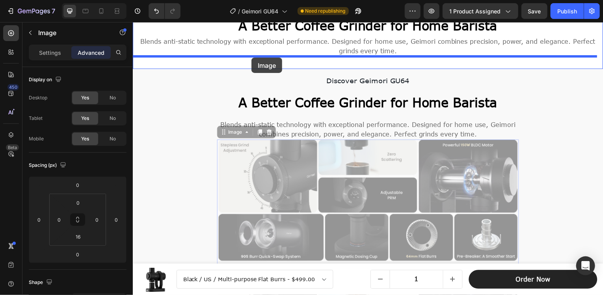
drag, startPoint x: 220, startPoint y: 132, endPoint x: 252, endPoint y: 58, distance: 80.2
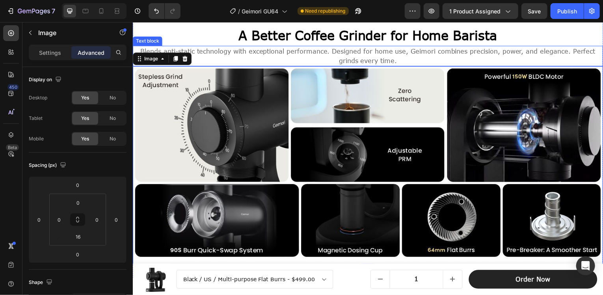
scroll to position [642, 0]
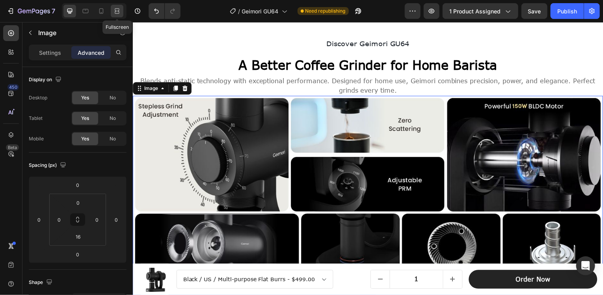
click at [117, 11] on icon at bounding box center [118, 11] width 2 height 2
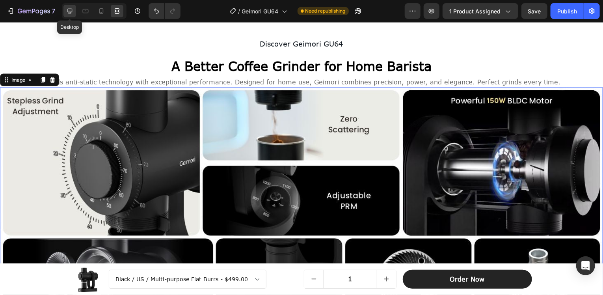
click at [73, 9] on icon at bounding box center [70, 11] width 8 height 8
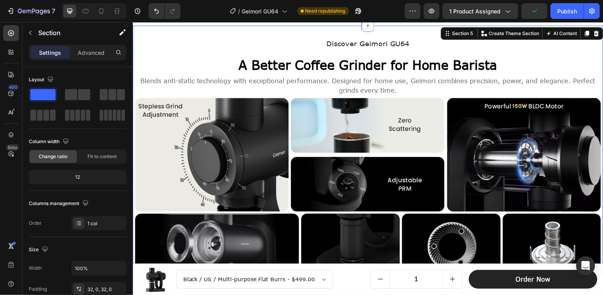
click at [155, 28] on div "Discover Geimori GU64 Text Block Row A Better Coffee [MEDICAL_DATA] for Home Ba…" at bounding box center [369, 168] width 473 height 284
click at [82, 57] on div "Advanced" at bounding box center [90, 52] width 39 height 13
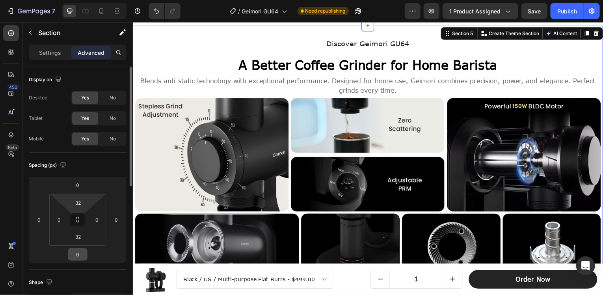
scroll to position [79, 0]
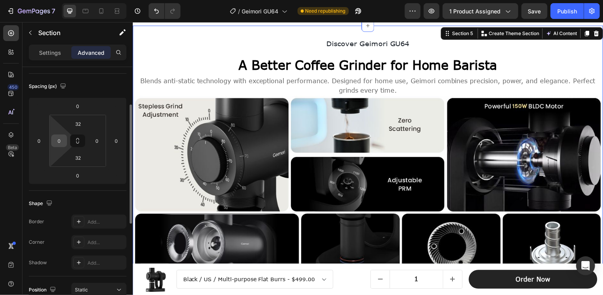
click at [62, 143] on input "0" at bounding box center [59, 141] width 12 height 12
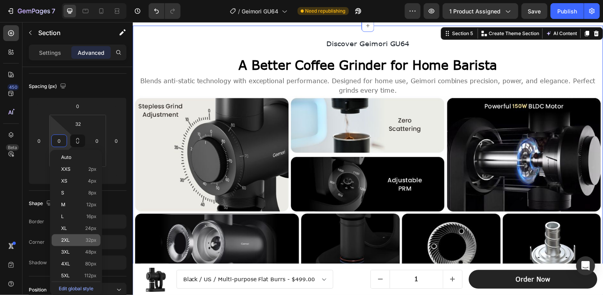
drag, startPoint x: 85, startPoint y: 236, endPoint x: 94, endPoint y: 191, distance: 45.5
click at [85, 234] on div "2XL 32px" at bounding box center [76, 240] width 49 height 12
type input "32"
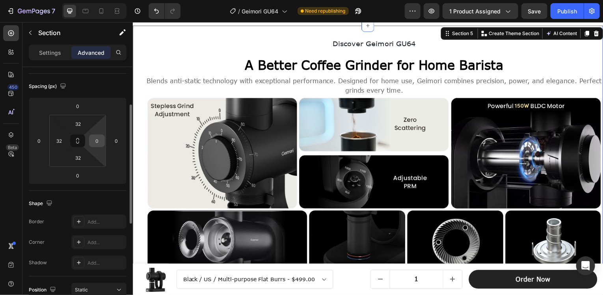
click at [95, 140] on input "0" at bounding box center [97, 141] width 12 height 12
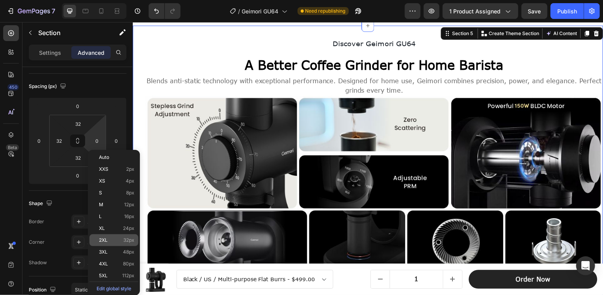
click at [124, 240] on span "32px" at bounding box center [128, 240] width 11 height 6
type input "32"
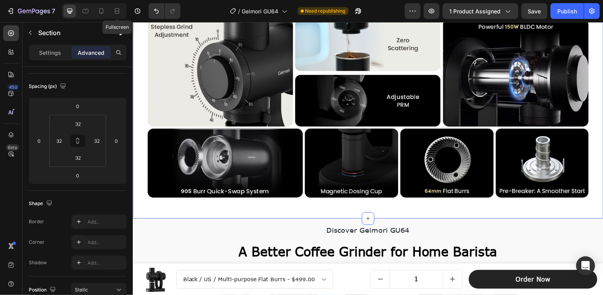
drag, startPoint x: 115, startPoint y: 9, endPoint x: 126, endPoint y: 15, distance: 12.4
click at [116, 9] on icon at bounding box center [117, 11] width 8 height 8
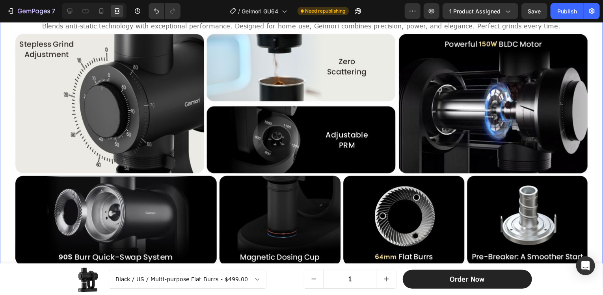
scroll to position [594, 0]
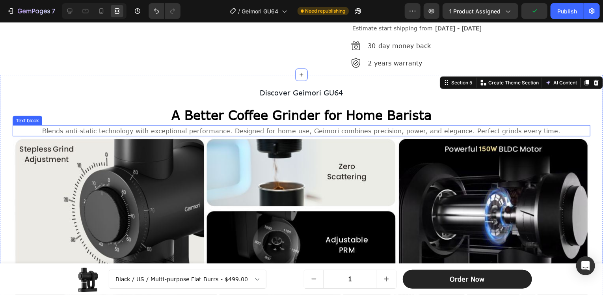
click at [429, 129] on span "Blends anti-static technology with exceptional performance. Designed for home u…" at bounding box center [302, 130] width 519 height 7
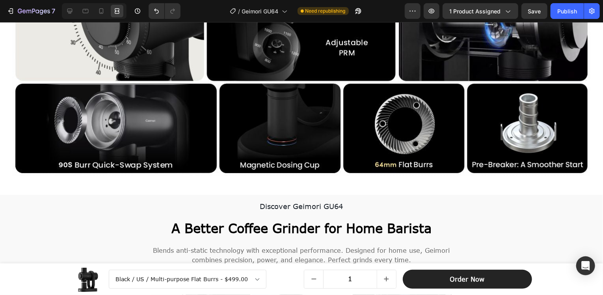
scroll to position [870, 0]
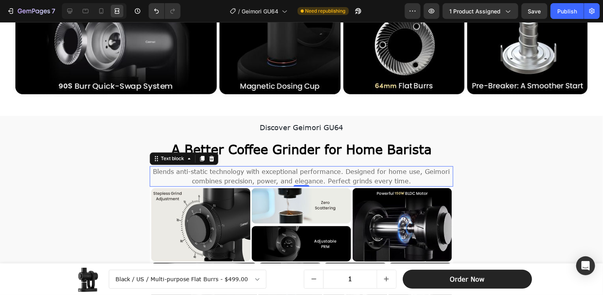
click at [365, 168] on span "Blends anti-static technology with exceptional performance. Designed for home u…" at bounding box center [301, 175] width 297 height 17
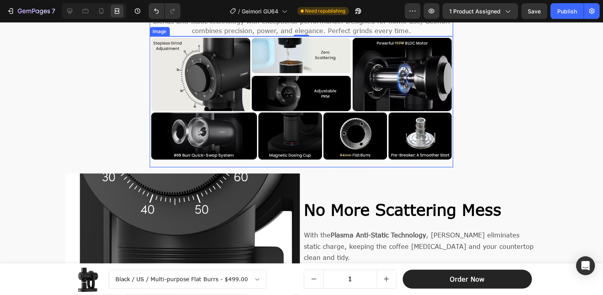
scroll to position [1027, 0]
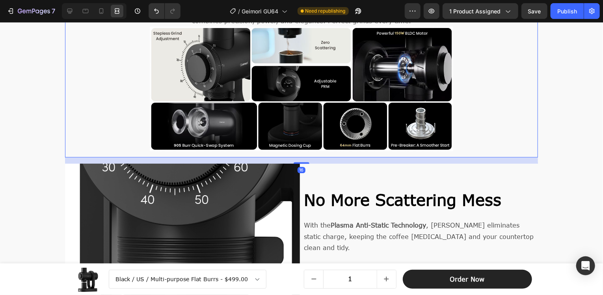
click at [486, 91] on div "Discover Geimori GU64 Text Block A Better Coffee [MEDICAL_DATA] for Home Barist…" at bounding box center [301, 59] width 461 height 195
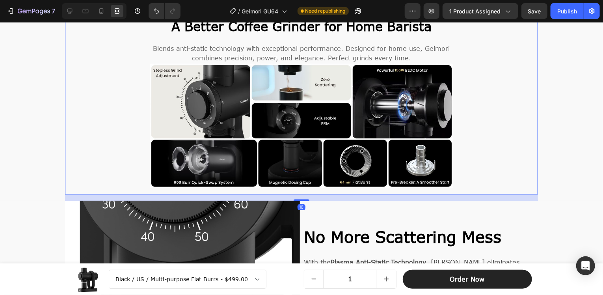
scroll to position [949, 0]
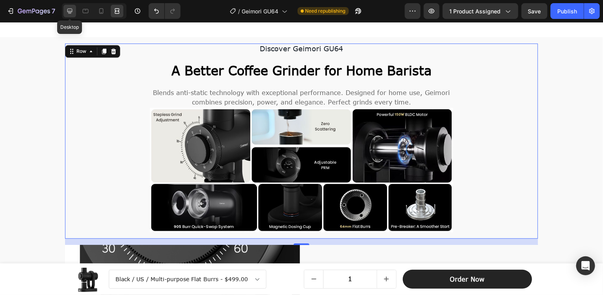
click at [73, 9] on icon at bounding box center [70, 11] width 8 height 8
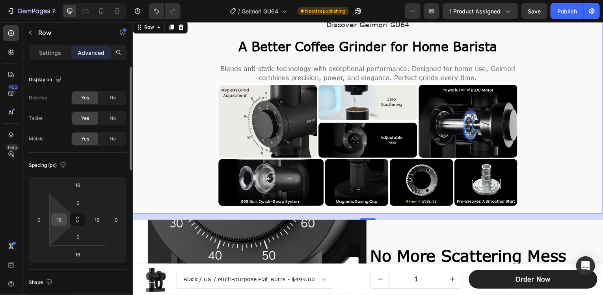
click at [58, 220] on input "16" at bounding box center [59, 220] width 12 height 12
type input "0"
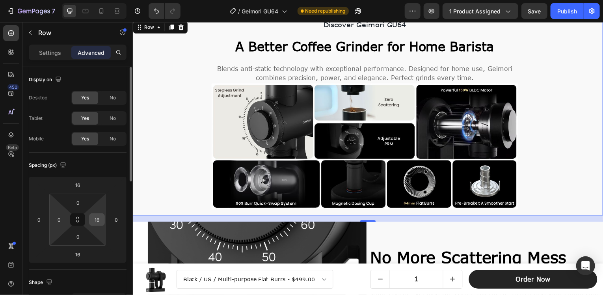
click at [90, 220] on div "16" at bounding box center [97, 219] width 16 height 13
click at [101, 216] on input "16" at bounding box center [97, 220] width 12 height 12
click at [110, 166] on div "Spacing (px)" at bounding box center [78, 165] width 98 height 13
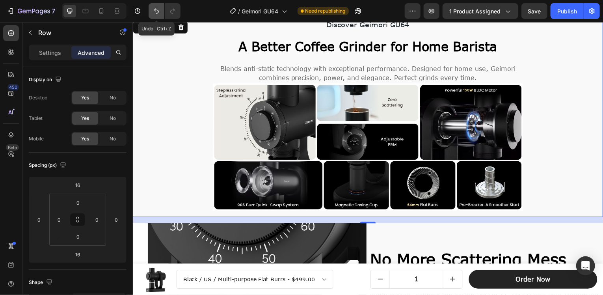
click at [155, 9] on icon "Undo/Redo" at bounding box center [156, 11] width 5 height 5
type input "16"
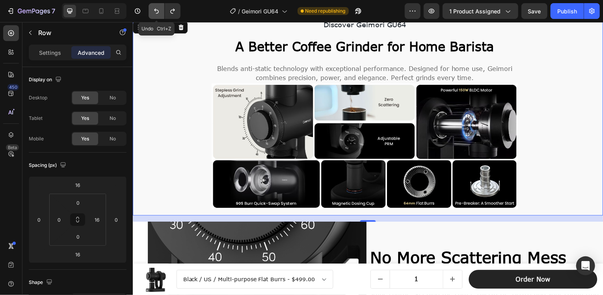
click at [155, 9] on icon "Undo/Redo" at bounding box center [156, 11] width 5 height 5
type input "16"
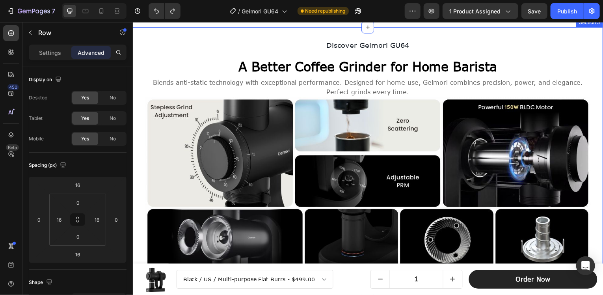
scroll to position [554, 0]
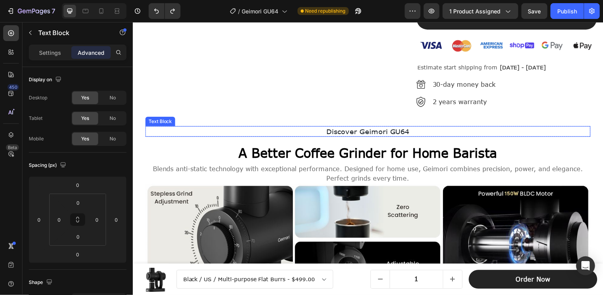
click at [192, 133] on p "Discover Geimori GU64" at bounding box center [369, 131] width 446 height 9
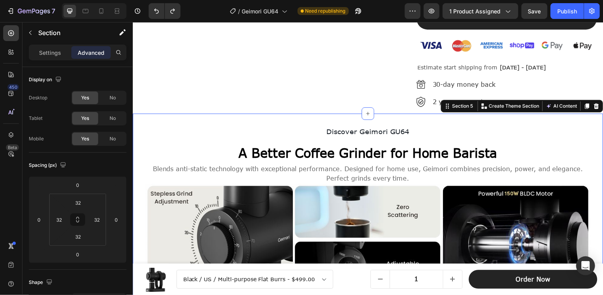
click at [138, 134] on div "Discover Geimori GU64 Text Block Row A Better Coffee [MEDICAL_DATA] for Home Ba…" at bounding box center [369, 250] width 473 height 273
click at [59, 219] on input "32" at bounding box center [59, 220] width 12 height 12
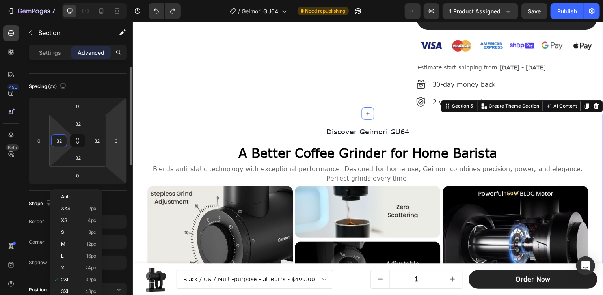
scroll to position [158, 0]
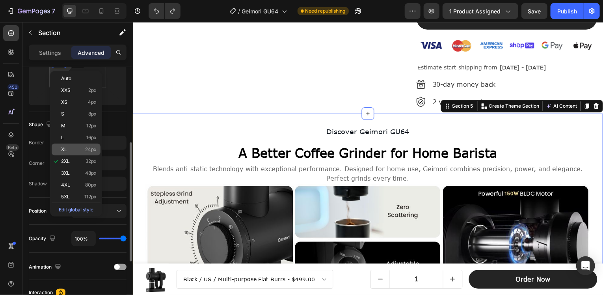
drag, startPoint x: 80, startPoint y: 187, endPoint x: 82, endPoint y: 155, distance: 32.0
click at [80, 181] on div "4XL 80px" at bounding box center [76, 185] width 49 height 12
type input "80"
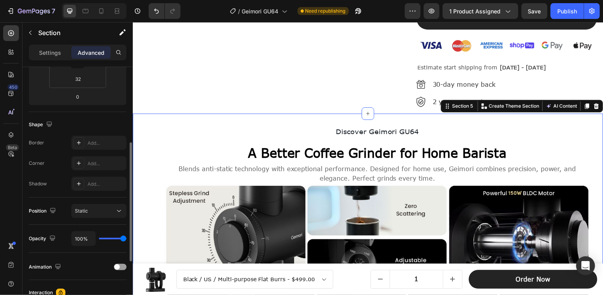
scroll to position [118, 0]
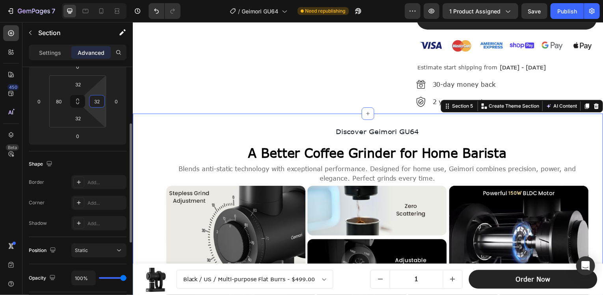
click at [100, 105] on input "32" at bounding box center [97, 101] width 12 height 12
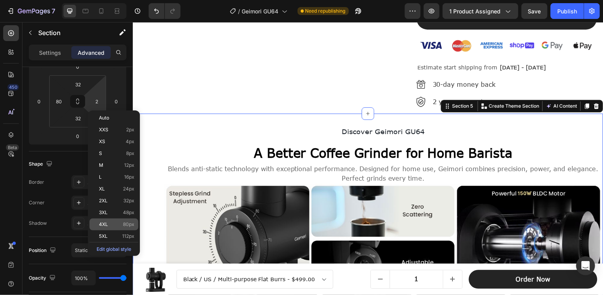
drag, startPoint x: 124, startPoint y: 223, endPoint x: 126, endPoint y: 219, distance: 4.3
click at [124, 222] on span "80px" at bounding box center [128, 225] width 11 height 6
type input "80"
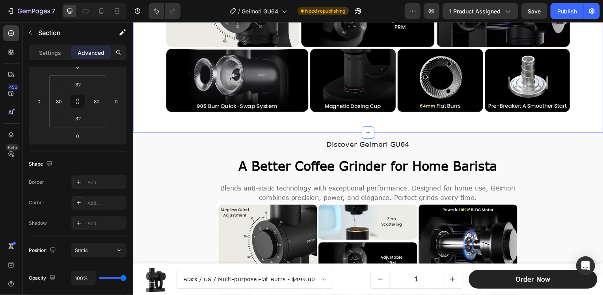
scroll to position [791, 0]
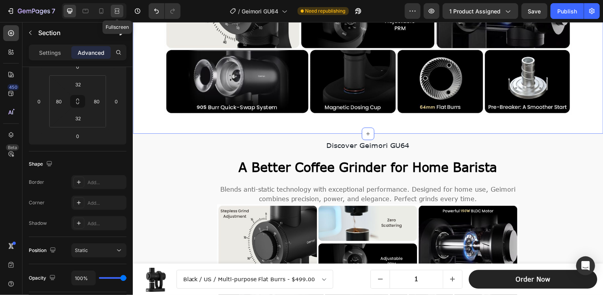
click at [119, 12] on icon at bounding box center [117, 13] width 5 height 2
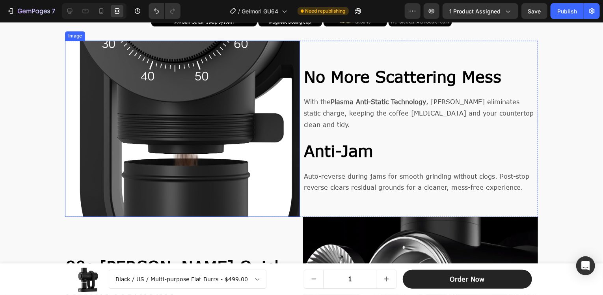
scroll to position [1136, 0]
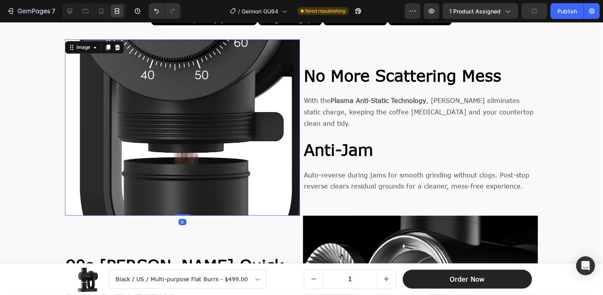
click at [66, 97] on img at bounding box center [182, 127] width 235 height 176
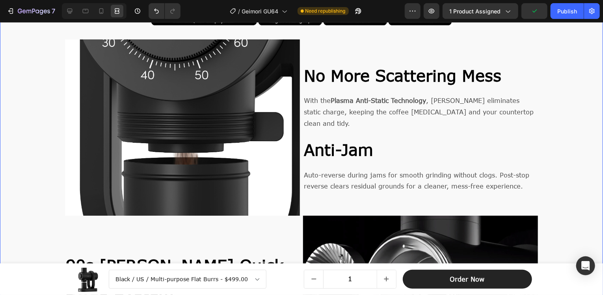
click at [73, 13] on icon at bounding box center [70, 11] width 8 height 8
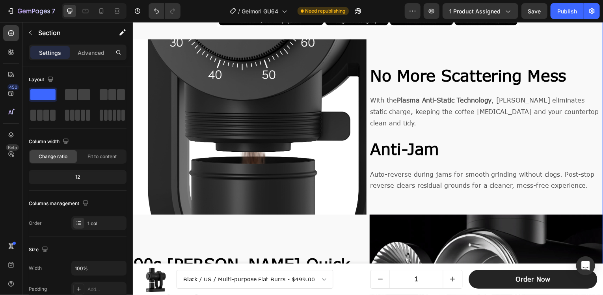
click at [97, 45] on div "Settings Advanced" at bounding box center [78, 53] width 98 height 16
click at [97, 48] on div "Advanced" at bounding box center [90, 52] width 39 height 13
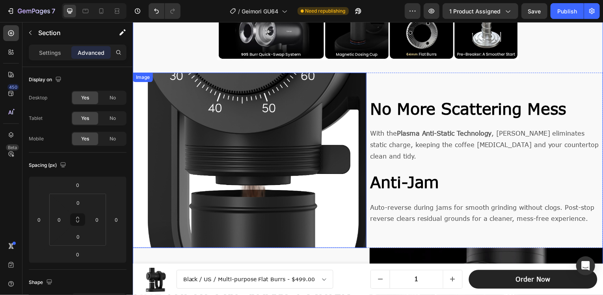
scroll to position [1018, 0]
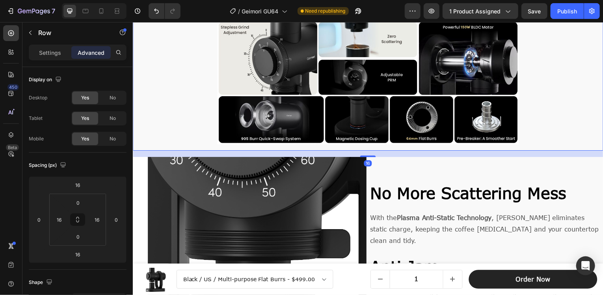
click at [154, 149] on div "Discover Geimori GU64 Text Block A Better Coffee [MEDICAL_DATA] for Home Barist…" at bounding box center [369, 53] width 461 height 195
click at [8, 138] on icon at bounding box center [11, 135] width 8 height 8
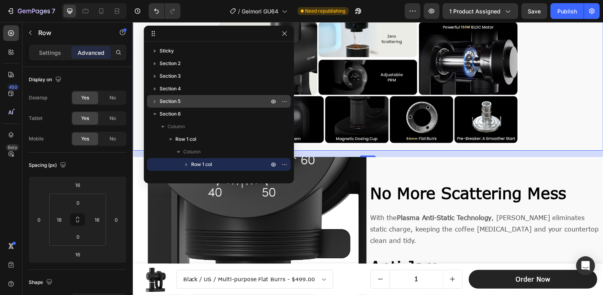
click at [175, 100] on span "Section 5" at bounding box center [170, 101] width 21 height 8
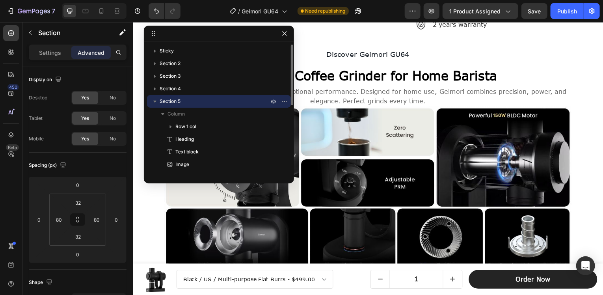
scroll to position [618, 0]
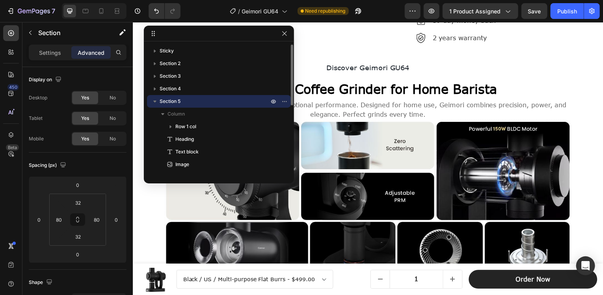
click at [155, 100] on icon "button" at bounding box center [155, 101] width 8 height 8
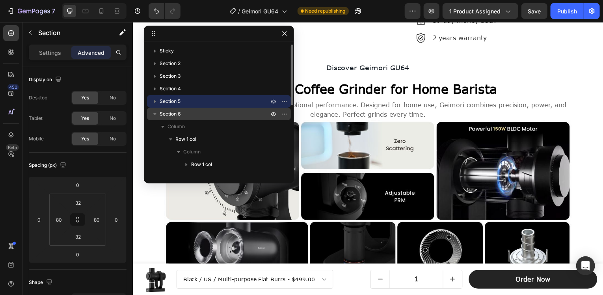
click at [172, 111] on span "Section 6" at bounding box center [170, 114] width 21 height 8
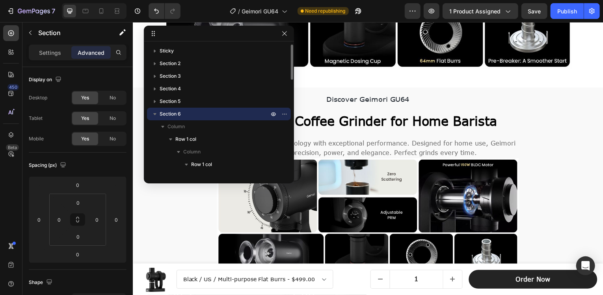
scroll to position [873, 0]
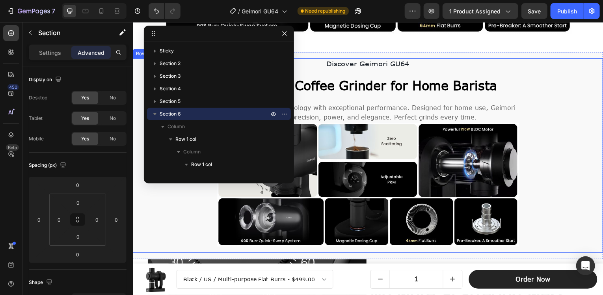
click at [560, 85] on div "Discover Geimori GU64 Text Block A Better Coffee [MEDICAL_DATA] for Home Barist…" at bounding box center [369, 156] width 461 height 195
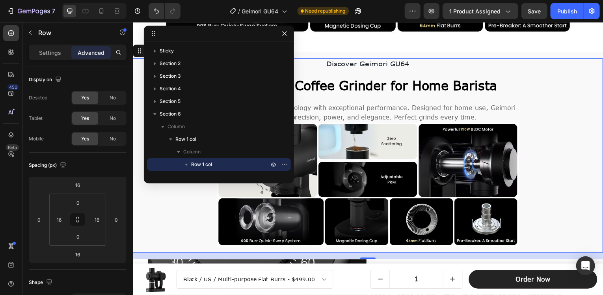
click at [569, 75] on div "Discover Geimori GU64 Text Block A Better Coffee [MEDICAL_DATA] for Home Barist…" at bounding box center [369, 156] width 461 height 195
click at [282, 31] on button "button" at bounding box center [284, 33] width 9 height 9
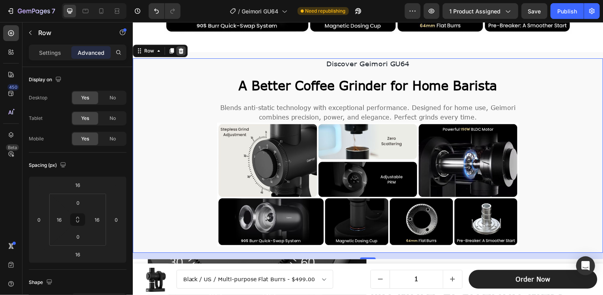
click at [182, 50] on icon at bounding box center [181, 52] width 5 height 6
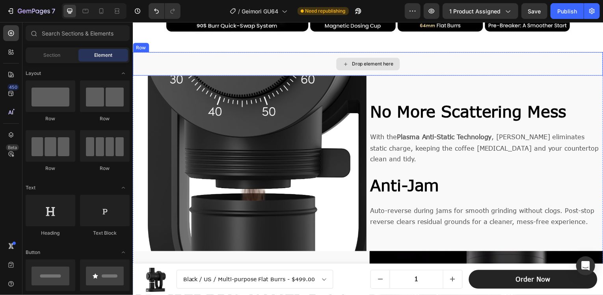
click at [293, 57] on div "Drop element here" at bounding box center [369, 64] width 473 height 24
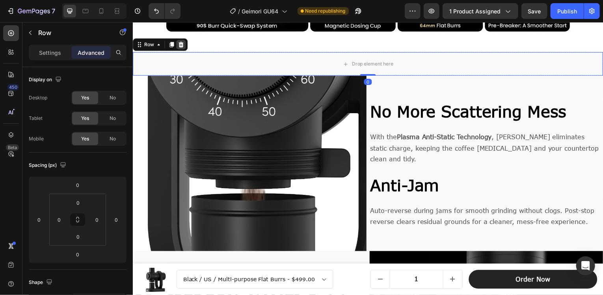
click at [183, 42] on icon at bounding box center [181, 45] width 5 height 6
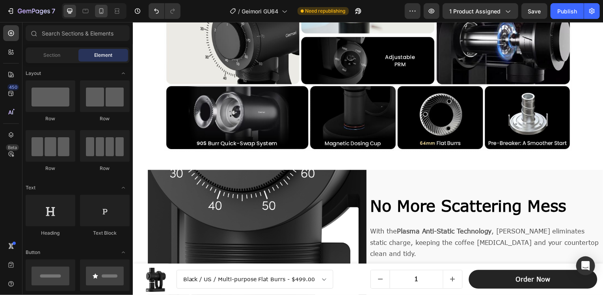
click at [101, 17] on div at bounding box center [101, 11] width 13 height 13
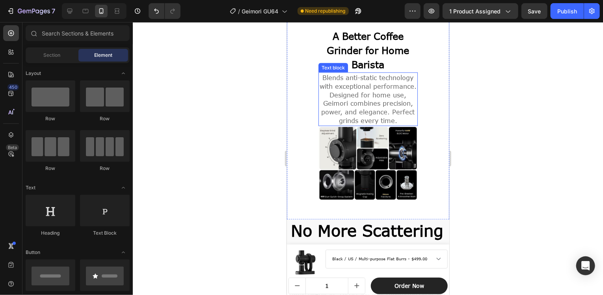
scroll to position [661, 0]
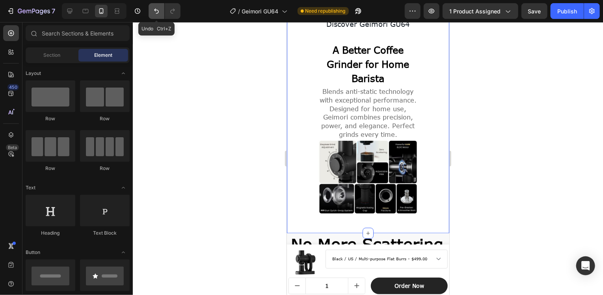
click at [154, 10] on icon "Undo/Redo" at bounding box center [157, 11] width 8 height 8
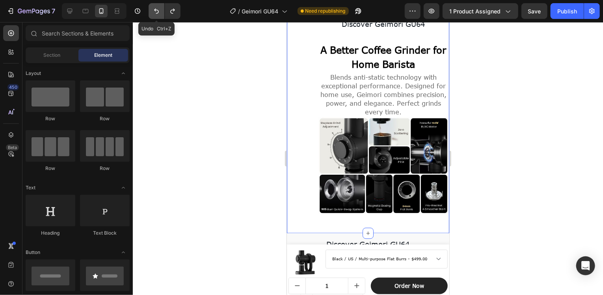
click at [154, 10] on icon "Undo/Redo" at bounding box center [157, 11] width 8 height 8
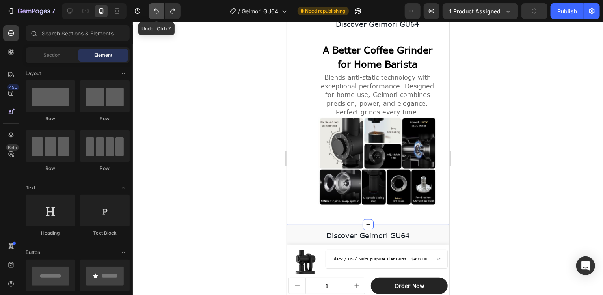
click at [154, 10] on icon "Undo/Redo" at bounding box center [157, 11] width 8 height 8
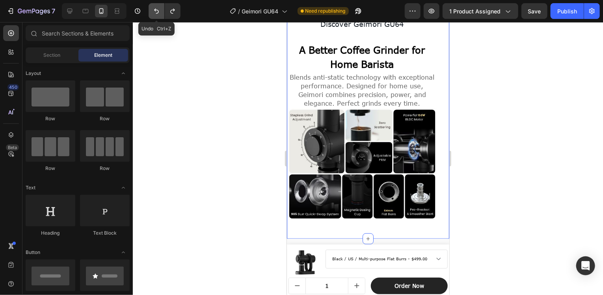
click at [154, 10] on icon "Undo/Redo" at bounding box center [157, 11] width 8 height 8
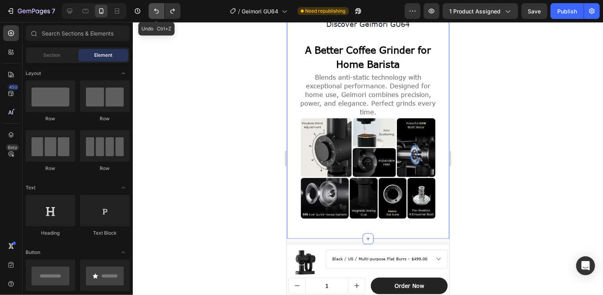
click at [154, 10] on icon "Undo/Redo" at bounding box center [157, 11] width 8 height 8
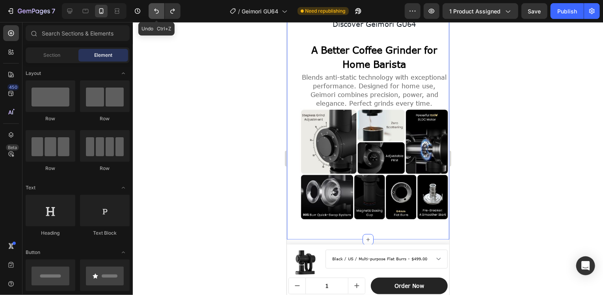
click at [154, 10] on icon "Undo/Redo" at bounding box center [157, 11] width 8 height 8
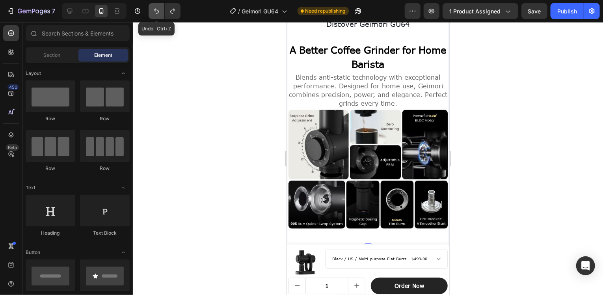
click at [154, 10] on icon "Undo/Redo" at bounding box center [157, 11] width 8 height 8
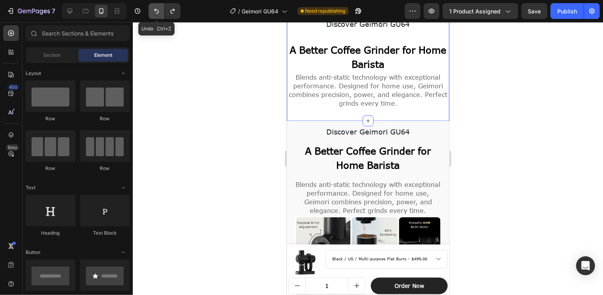
click at [154, 10] on icon "Undo/Redo" at bounding box center [157, 11] width 8 height 8
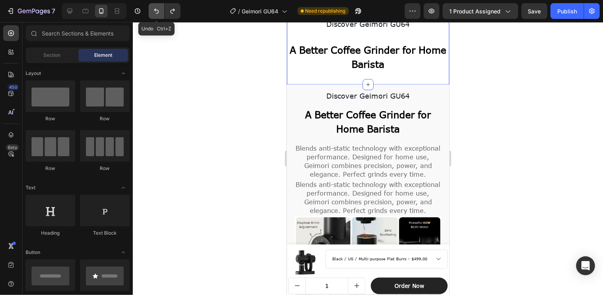
click at [154, 10] on icon "Undo/Redo" at bounding box center [157, 11] width 8 height 8
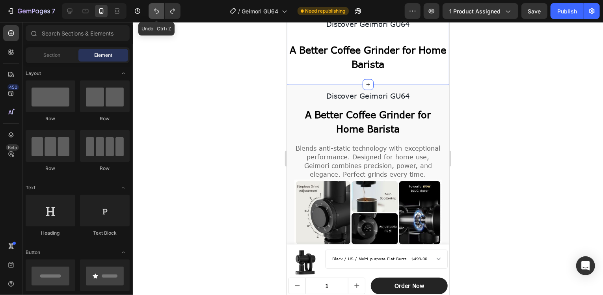
click at [154, 10] on icon "Undo/Redo" at bounding box center [157, 11] width 8 height 8
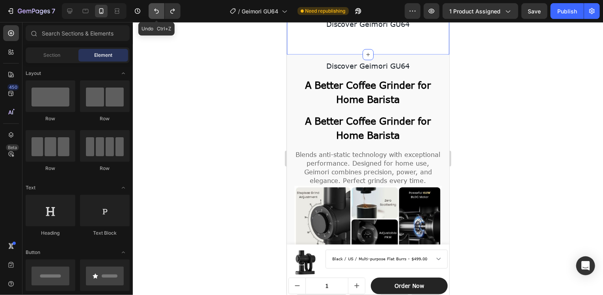
click at [154, 10] on icon "Undo/Redo" at bounding box center [157, 11] width 8 height 8
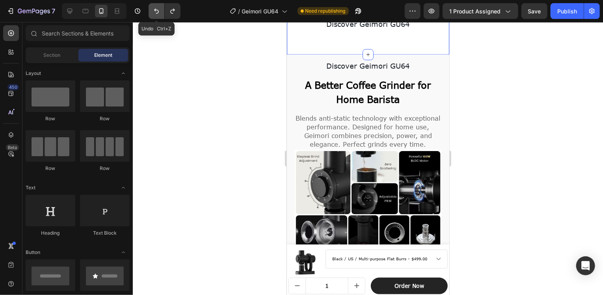
click at [154, 10] on icon "Undo/Redo" at bounding box center [157, 11] width 8 height 8
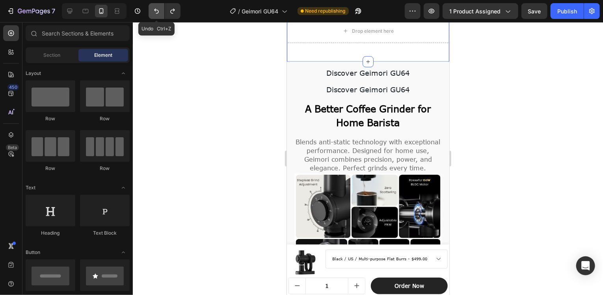
click at [154, 10] on icon "Undo/Redo" at bounding box center [157, 11] width 8 height 8
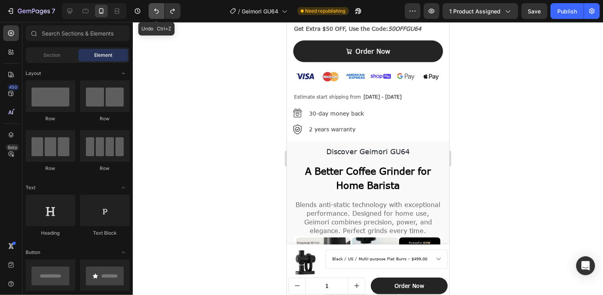
click at [154, 10] on icon "Undo/Redo" at bounding box center [157, 11] width 8 height 8
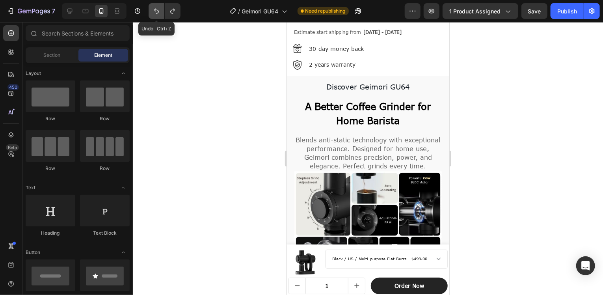
click at [156, 10] on icon "Undo/Redo" at bounding box center [157, 11] width 8 height 8
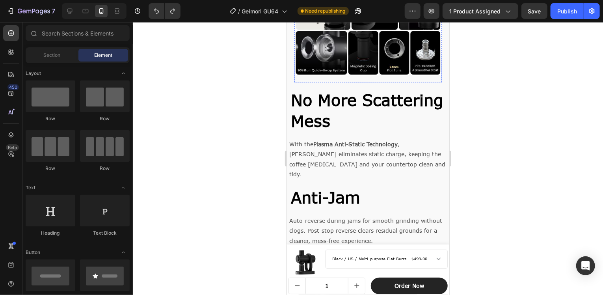
scroll to position [923, 0]
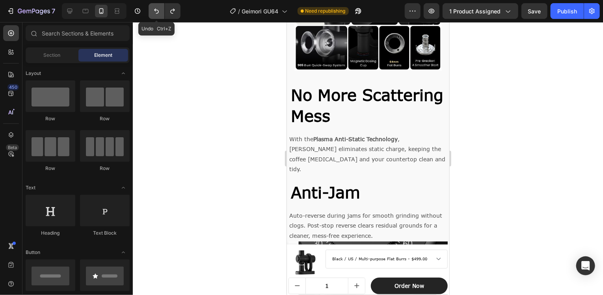
click at [158, 13] on icon "Undo/Redo" at bounding box center [157, 11] width 8 height 8
click at [69, 13] on icon at bounding box center [70, 11] width 8 height 8
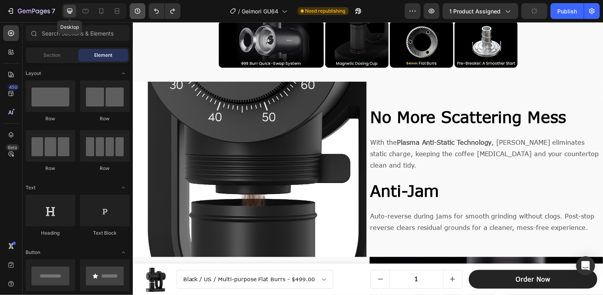
scroll to position [891, 0]
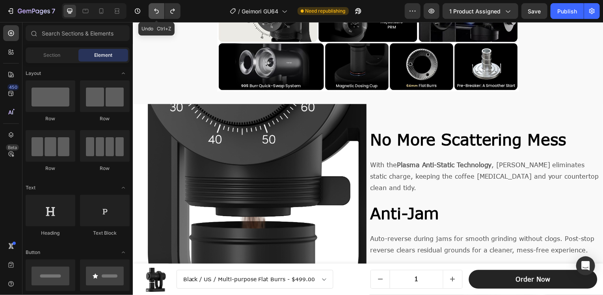
click at [155, 12] on icon "Undo/Redo" at bounding box center [157, 11] width 8 height 8
click at [156, 12] on icon "Undo/Redo" at bounding box center [157, 11] width 8 height 8
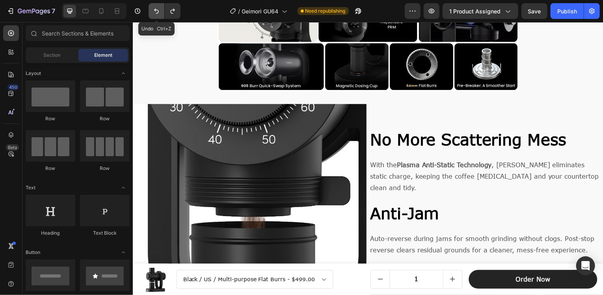
click at [156, 12] on icon "Undo/Redo" at bounding box center [157, 11] width 8 height 8
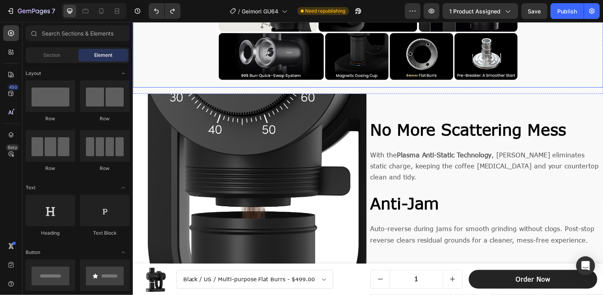
scroll to position [694, 0]
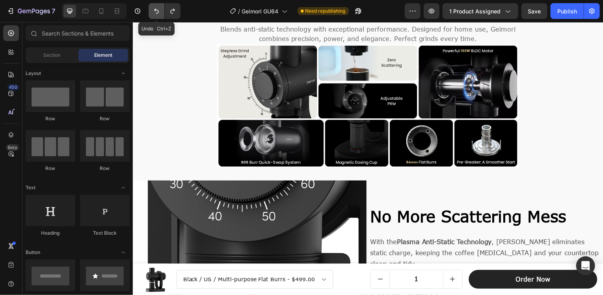
click at [157, 11] on icon "Undo/Redo" at bounding box center [157, 11] width 8 height 8
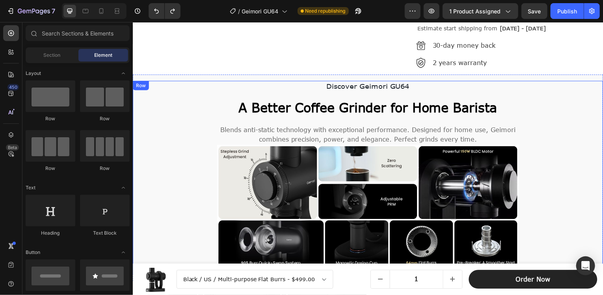
scroll to position [576, 0]
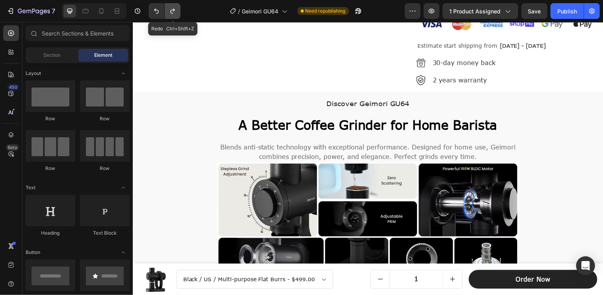
click at [172, 10] on icon "Undo/Redo" at bounding box center [172, 11] width 4 height 5
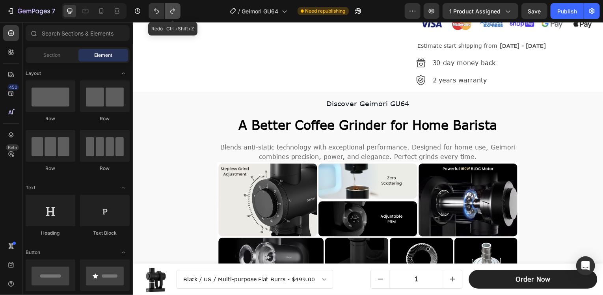
click at [172, 10] on icon "Undo/Redo" at bounding box center [172, 11] width 4 height 5
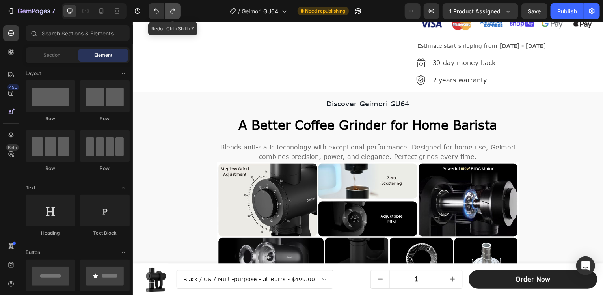
click at [172, 10] on icon "Undo/Redo" at bounding box center [172, 11] width 4 height 5
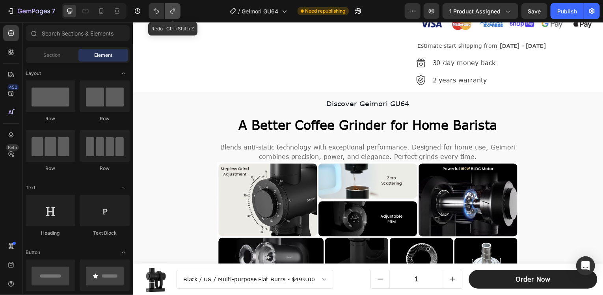
click at [172, 10] on icon "Undo/Redo" at bounding box center [172, 11] width 4 height 5
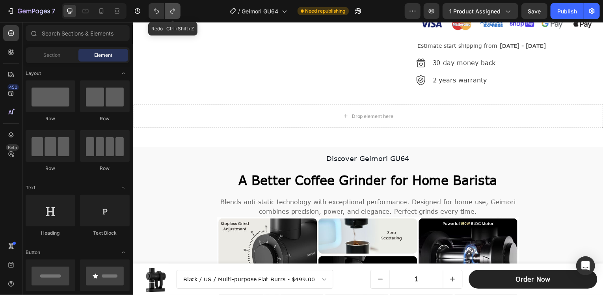
click at [172, 10] on icon "Undo/Redo" at bounding box center [172, 11] width 4 height 5
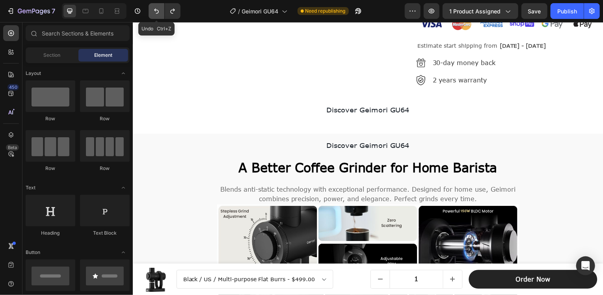
click at [157, 10] on icon "Undo/Redo" at bounding box center [156, 11] width 5 height 5
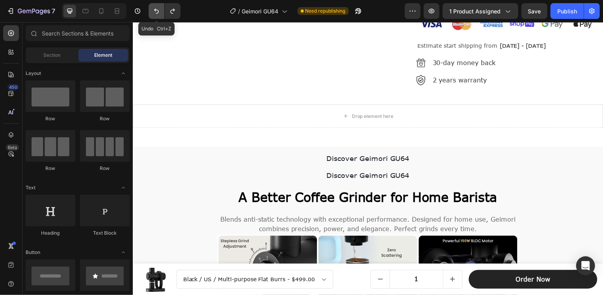
click at [157, 10] on icon "Undo/Redo" at bounding box center [156, 11] width 5 height 5
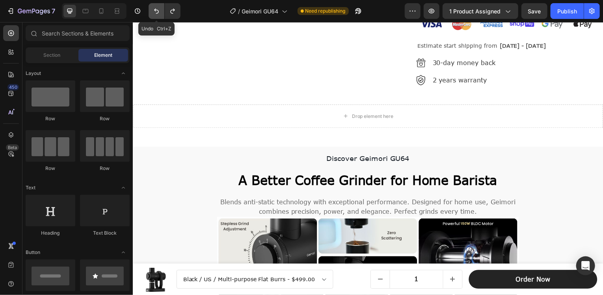
click at [157, 10] on icon "Undo/Redo" at bounding box center [156, 11] width 5 height 5
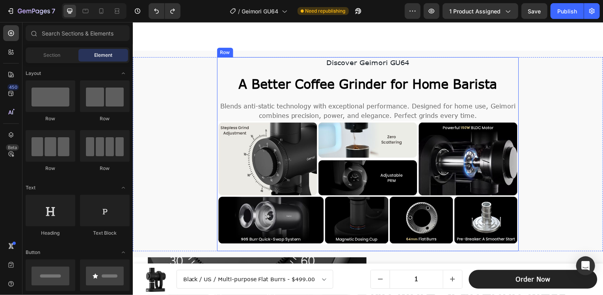
scroll to position [694, 0]
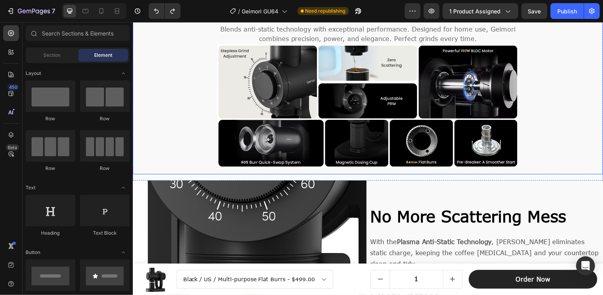
click at [537, 140] on div "Discover Geimori GU64 Text Block A Better Coffee [MEDICAL_DATA] for Home Barist…" at bounding box center [369, 77] width 461 height 195
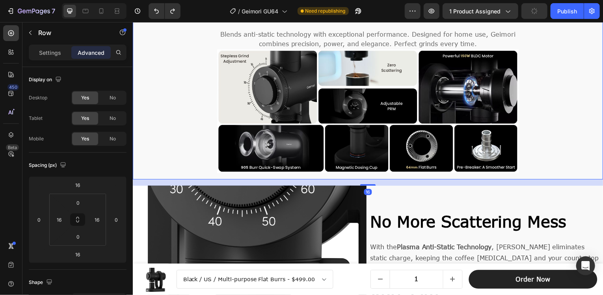
scroll to position [655, 0]
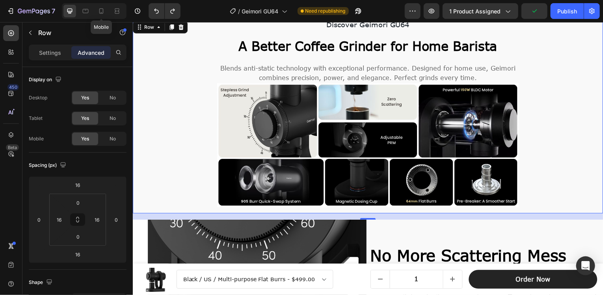
drag, startPoint x: 103, startPoint y: 10, endPoint x: 177, endPoint y: 26, distance: 75.0
click at [105, 10] on icon at bounding box center [101, 11] width 8 height 8
type input "0"
type input "16"
type input "15"
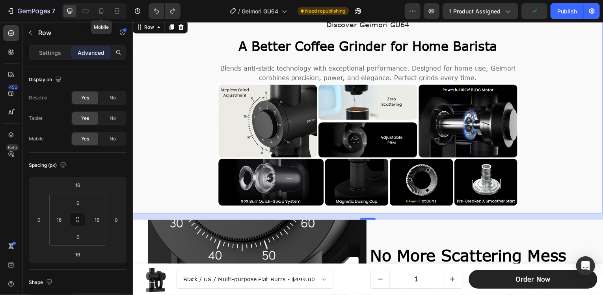
type input "15"
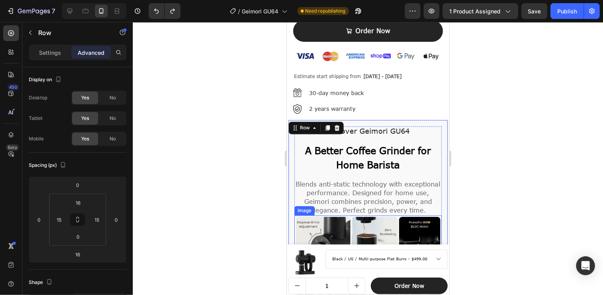
scroll to position [736, 0]
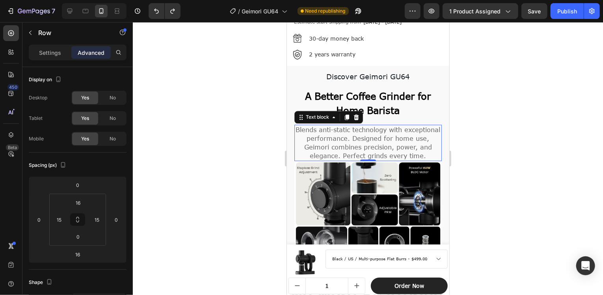
click at [368, 129] on span "Blends anti-static technology with exceptional performance. Designed for home u…" at bounding box center [368, 143] width 145 height 34
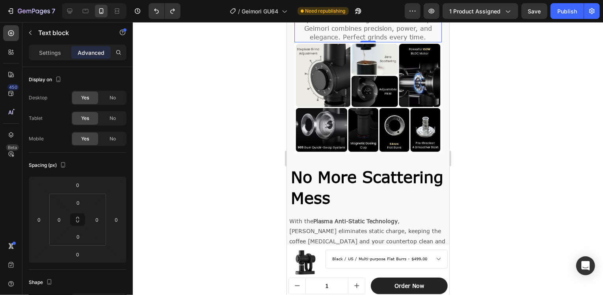
scroll to position [854, 0]
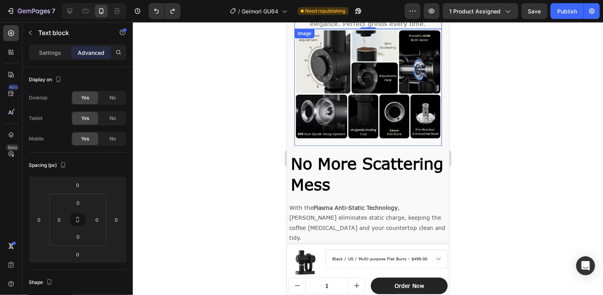
click at [331, 145] on div "Image" at bounding box center [368, 86] width 148 height 117
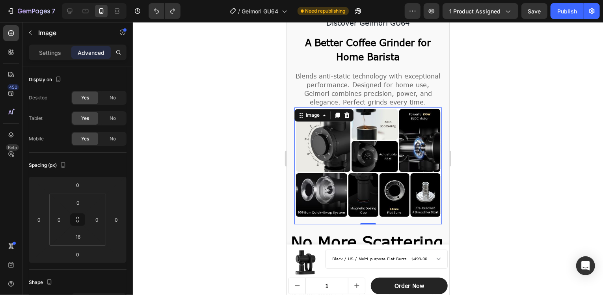
click at [488, 118] on div at bounding box center [368, 158] width 471 height 273
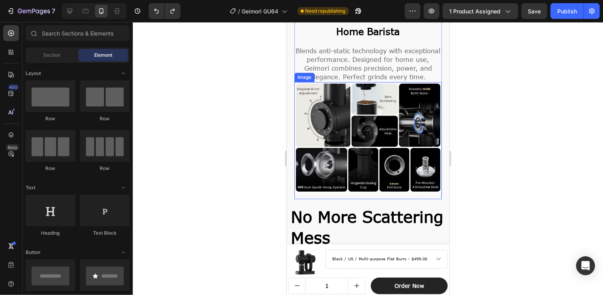
scroll to position [815, 0]
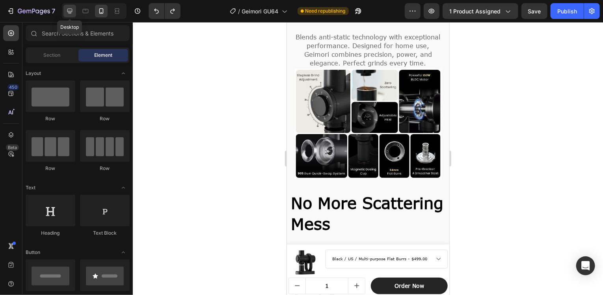
click at [73, 13] on icon at bounding box center [70, 11] width 8 height 8
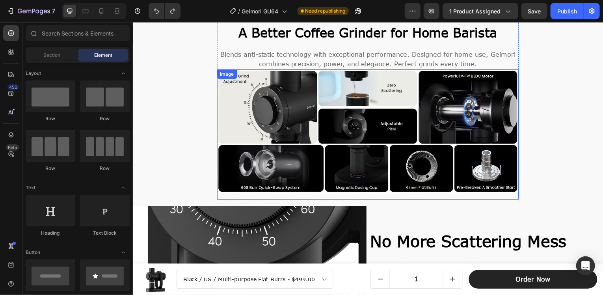
scroll to position [775, 0]
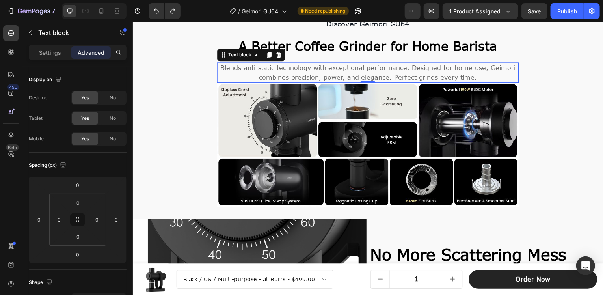
click at [436, 67] on span "Blends anti-static technology with exceptional performance. Designed for home u…" at bounding box center [369, 72] width 297 height 17
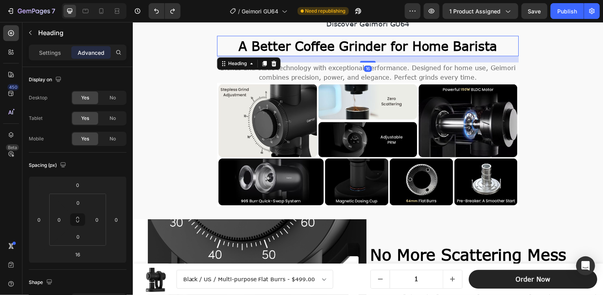
click at [298, 49] on strong "A Better Coffee Grinder for Home Barista" at bounding box center [369, 45] width 260 height 15
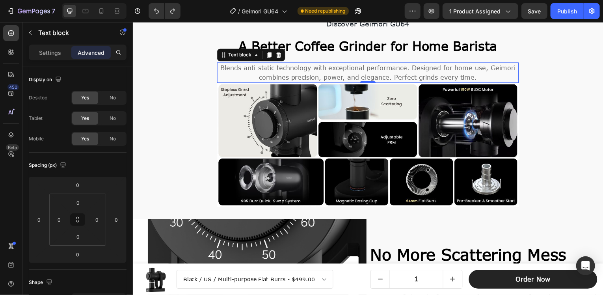
drag, startPoint x: 290, startPoint y: 74, endPoint x: 141, endPoint y: 69, distance: 149.2
click at [289, 75] on span "Blends anti-static technology with exceptional performance. Designed for home u…" at bounding box center [369, 72] width 297 height 17
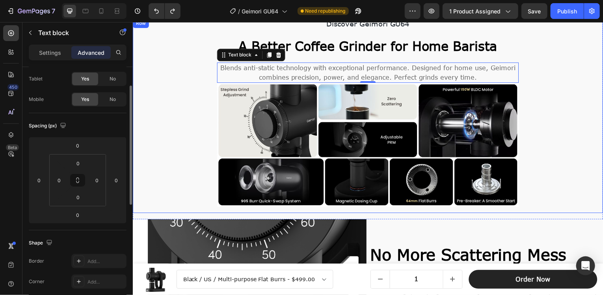
click at [202, 84] on div "Discover Geimori GU64 Text Block A Better Coffee [MEDICAL_DATA] for Home Barist…" at bounding box center [369, 116] width 461 height 195
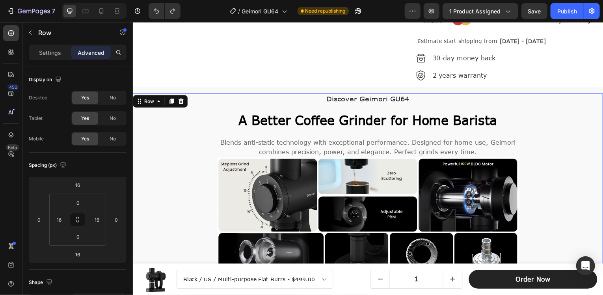
scroll to position [539, 0]
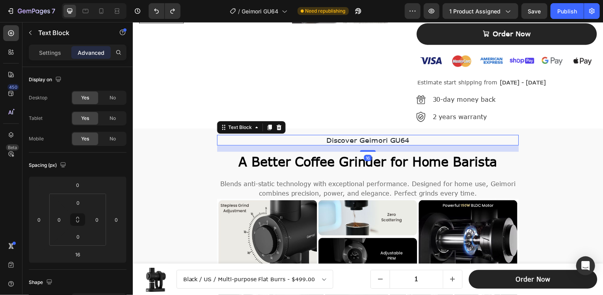
click at [220, 141] on p "Discover Geimori GU64" at bounding box center [369, 140] width 303 height 9
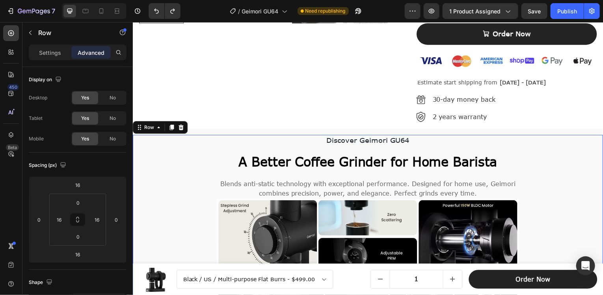
click at [215, 152] on div "Discover Geimori GU64 Text Block A Better Coffee [MEDICAL_DATA] for Home Barist…" at bounding box center [369, 233] width 461 height 195
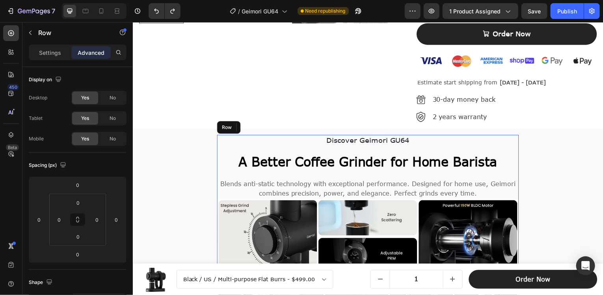
click at [218, 177] on div "Discover Geimori GU64 Text Block A Better Coffee [MEDICAL_DATA] for Home Barist…" at bounding box center [369, 233] width 304 height 195
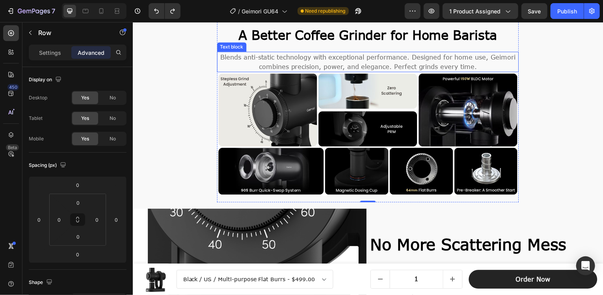
scroll to position [618, 0]
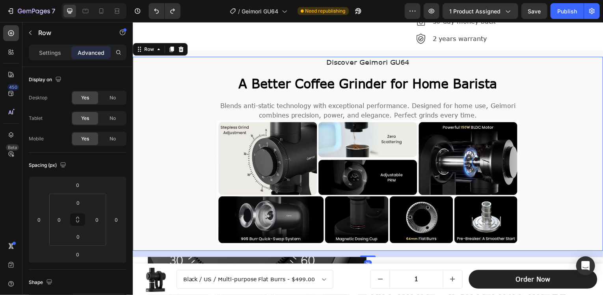
click at [553, 96] on div "Discover Geimori GU64 Text Block A Better Coffee [MEDICAL_DATA] for Home Barist…" at bounding box center [369, 154] width 461 height 195
click at [119, 10] on icon at bounding box center [118, 11] width 2 height 2
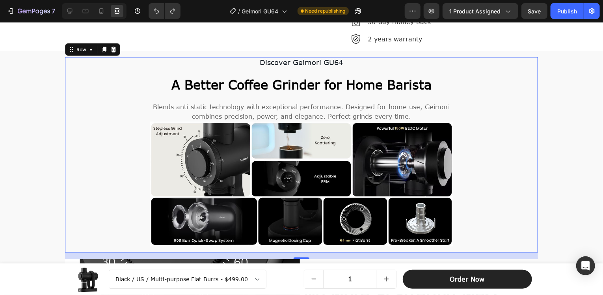
click at [123, 124] on div "Discover Geimori GU64 Text Block A Better Coffee [MEDICAL_DATA] for Home Barist…" at bounding box center [301, 154] width 461 height 195
click at [154, 10] on icon "Undo/Redo" at bounding box center [157, 11] width 8 height 8
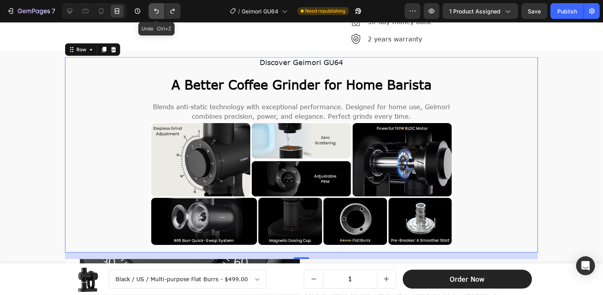
click at [154, 10] on icon "Undo/Redo" at bounding box center [157, 11] width 8 height 8
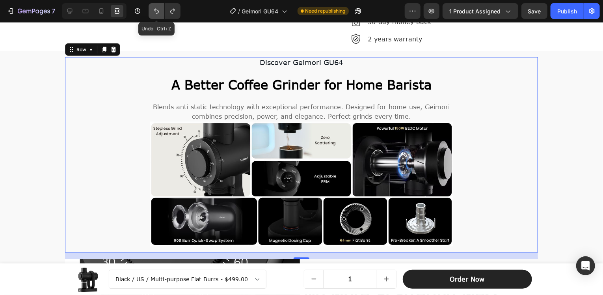
click at [154, 10] on icon "Undo/Redo" at bounding box center [157, 11] width 8 height 8
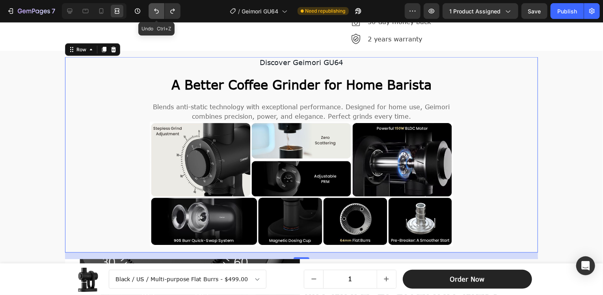
click at [154, 10] on icon "Undo/Redo" at bounding box center [157, 11] width 8 height 8
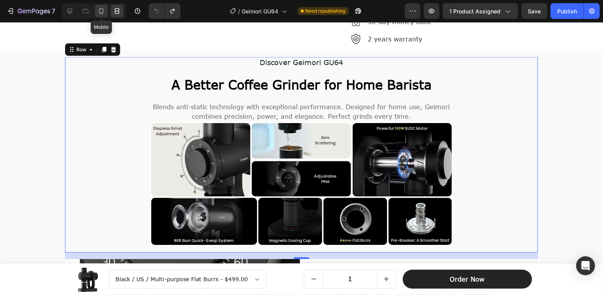
click at [100, 9] on icon at bounding box center [101, 11] width 8 height 8
type input "0"
type input "16"
type input "15"
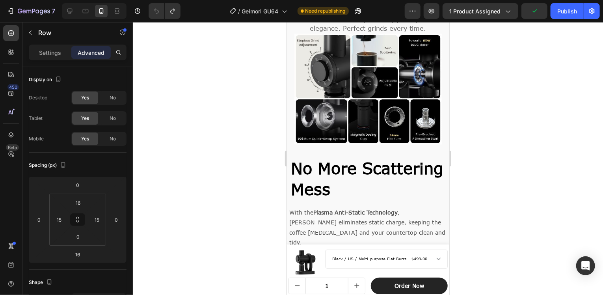
scroll to position [854, 0]
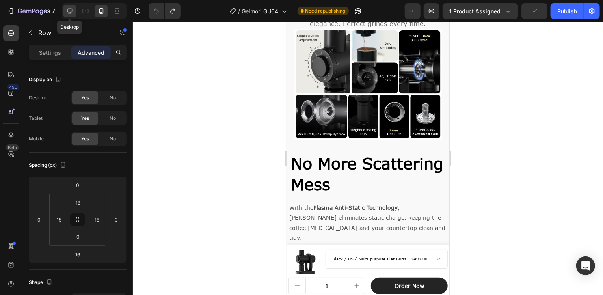
click at [69, 5] on div at bounding box center [70, 11] width 13 height 13
type input "16"
type input "0"
type input "16"
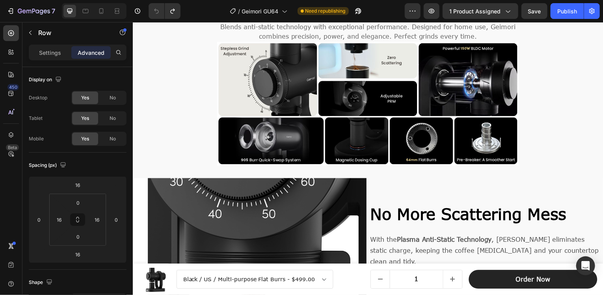
scroll to position [626, 0]
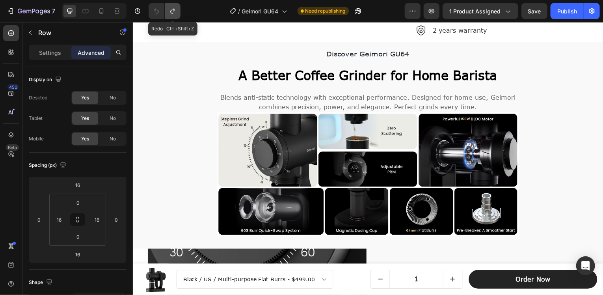
click at [171, 13] on icon "Undo/Redo" at bounding box center [173, 11] width 8 height 8
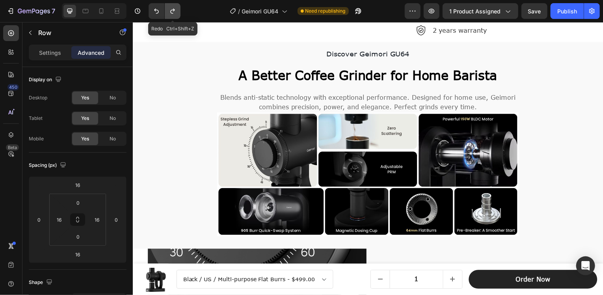
click at [171, 13] on icon "Undo/Redo" at bounding box center [173, 11] width 8 height 8
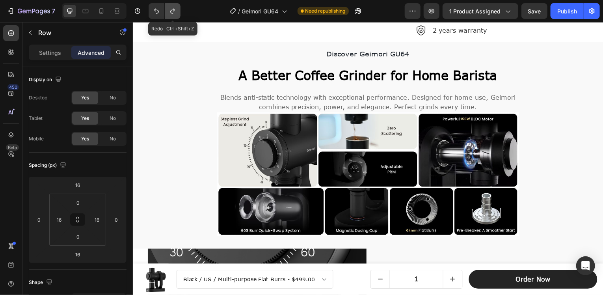
click at [171, 13] on icon "Undo/Redo" at bounding box center [173, 11] width 8 height 8
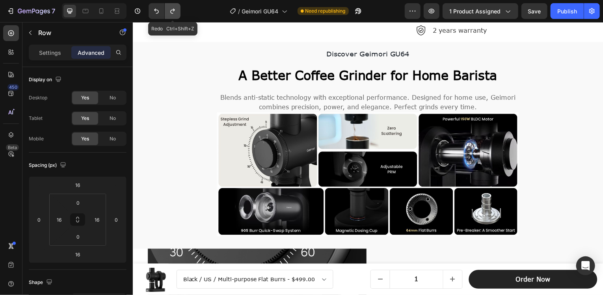
click at [171, 13] on icon "Undo/Redo" at bounding box center [173, 11] width 8 height 8
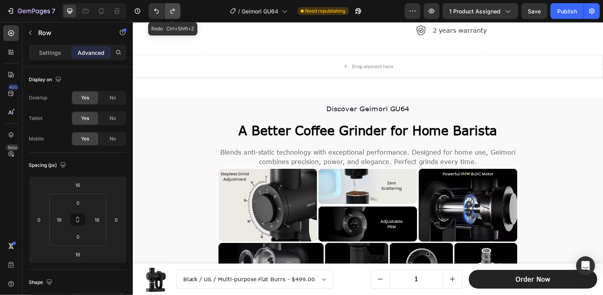
click at [171, 13] on icon "Undo/Redo" at bounding box center [173, 11] width 8 height 8
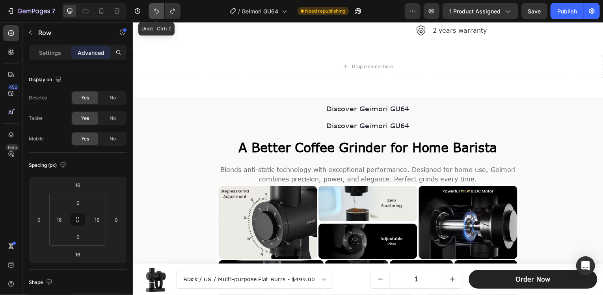
click at [153, 11] on icon "Undo/Redo" at bounding box center [157, 11] width 8 height 8
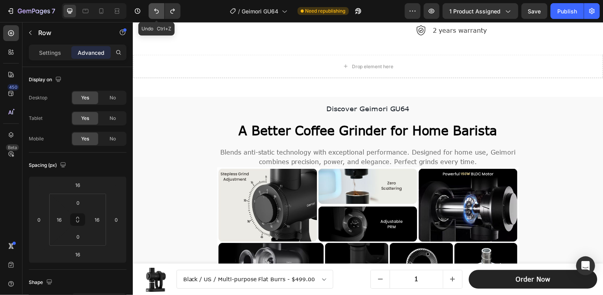
click at [153, 11] on icon "Undo/Redo" at bounding box center [157, 11] width 8 height 8
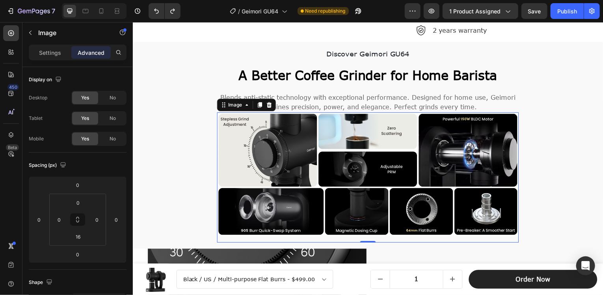
click at [217, 140] on img at bounding box center [369, 175] width 304 height 125
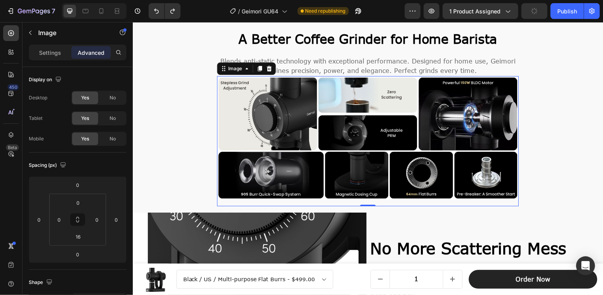
scroll to position [705, 0]
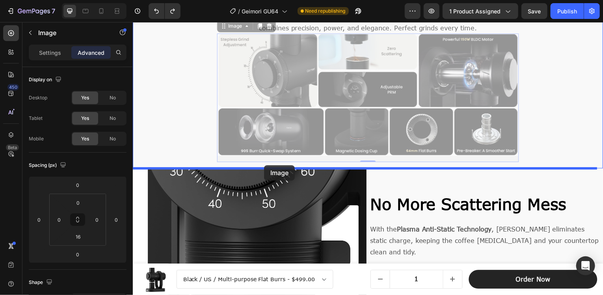
drag, startPoint x: 264, startPoint y: 74, endPoint x: 265, endPoint y: 165, distance: 91.1
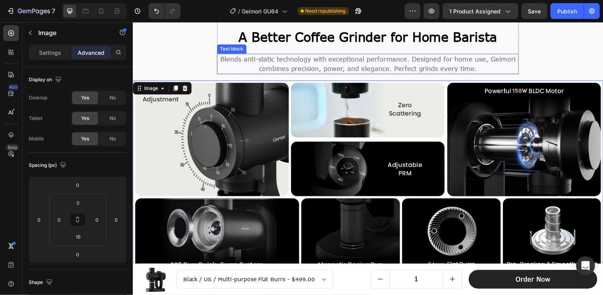
scroll to position [626, 0]
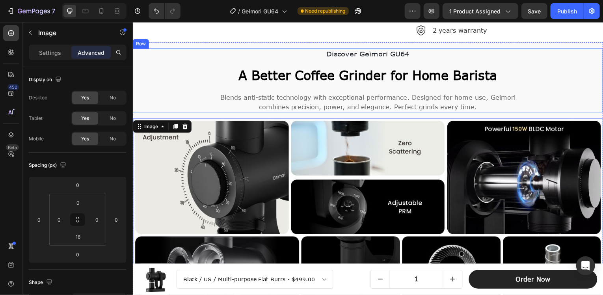
click at [205, 71] on div "Discover Geimori GU64 Text Block A Better Coffee [MEDICAL_DATA] for Home Barist…" at bounding box center [369, 81] width 461 height 64
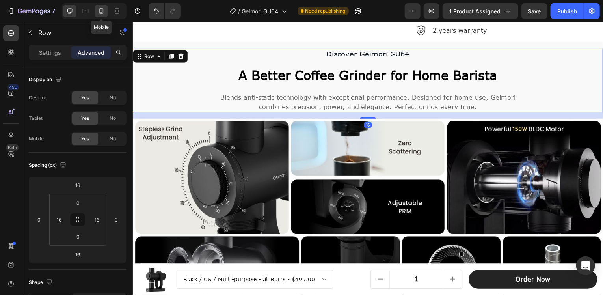
drag, startPoint x: 103, startPoint y: 7, endPoint x: 97, endPoint y: 80, distance: 72.4
click at [103, 7] on icon at bounding box center [101, 11] width 8 height 8
type input "0"
type input "16"
type input "15"
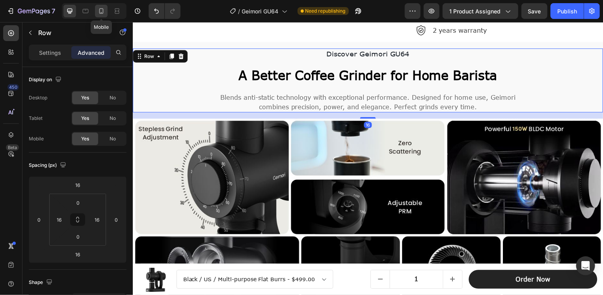
type input "15"
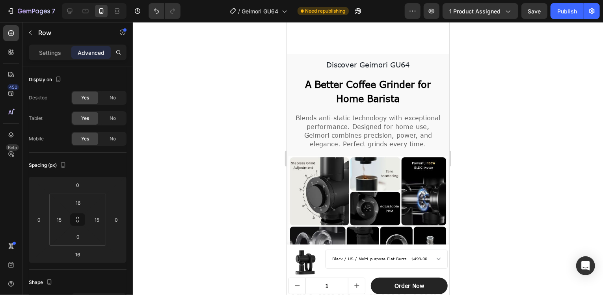
scroll to position [784, 0]
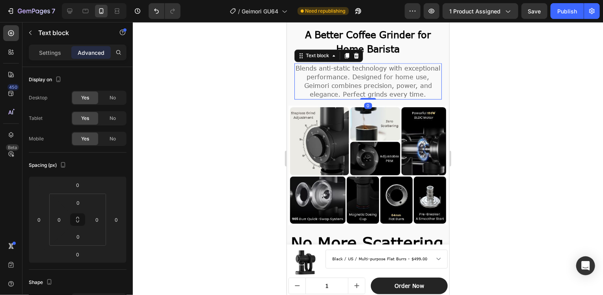
click at [422, 98] on p "Blends anti-static technology with exceptional performance. Designed for home u…" at bounding box center [368, 81] width 146 height 35
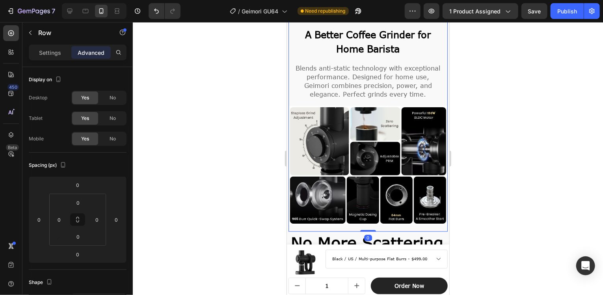
click at [333, 110] on div "Discover Geimori GU64 Text Block A Better Coffee Grinder for Home Barista Headi…" at bounding box center [367, 118] width 159 height 228
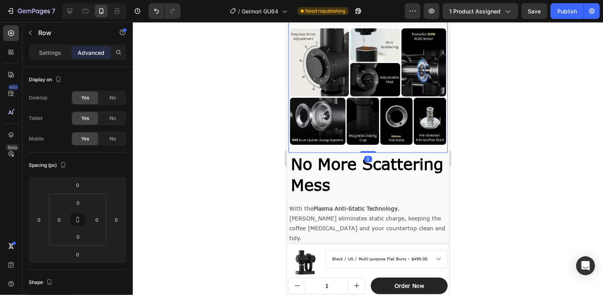
drag, startPoint x: 478, startPoint y: 118, endPoint x: 10, endPoint y: 88, distance: 469.5
click at [478, 118] on div at bounding box center [368, 158] width 471 height 273
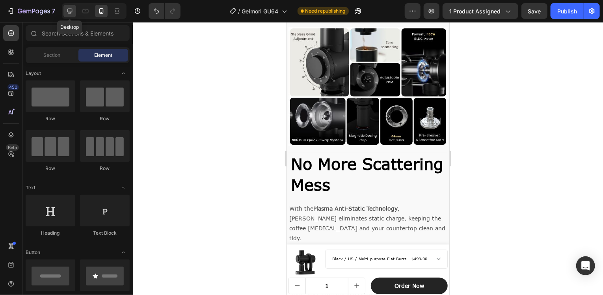
click at [71, 11] on icon at bounding box center [70, 11] width 8 height 8
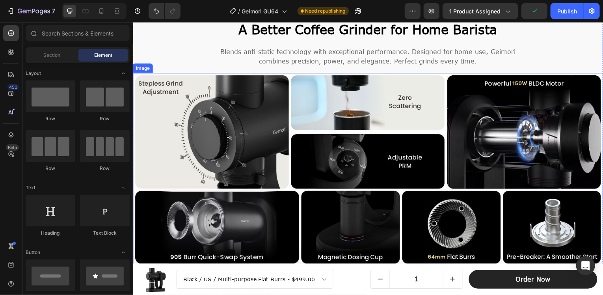
scroll to position [632, 0]
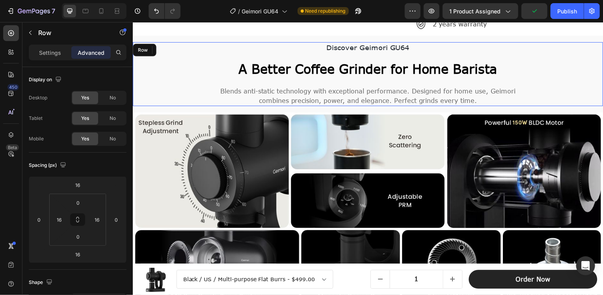
click at [209, 102] on div "Discover Geimori GU64 Text Block A Better Coffee [MEDICAL_DATA] for Home Barist…" at bounding box center [369, 74] width 461 height 64
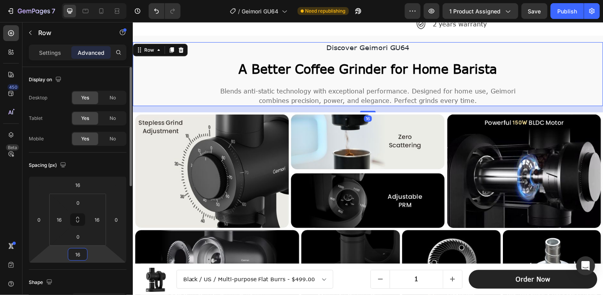
click at [79, 256] on input "16" at bounding box center [78, 254] width 16 height 12
type input "0"
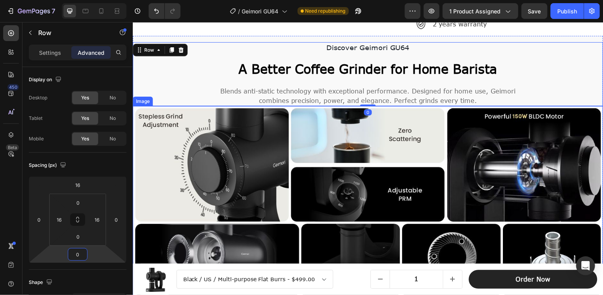
click at [271, 88] on span "Blends anti-static technology with exceptional performance. Designed for home u…" at bounding box center [369, 96] width 297 height 17
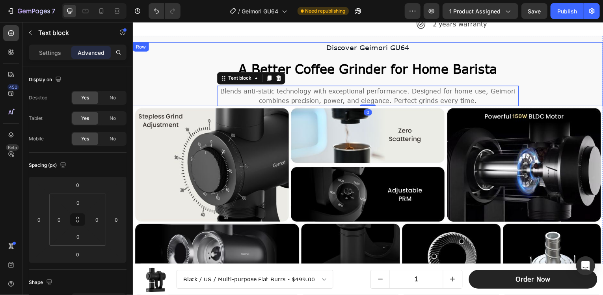
click at [196, 78] on div "Discover Geimori GU64 Text Block A Better Coffee [MEDICAL_DATA] for Home Barist…" at bounding box center [369, 74] width 461 height 64
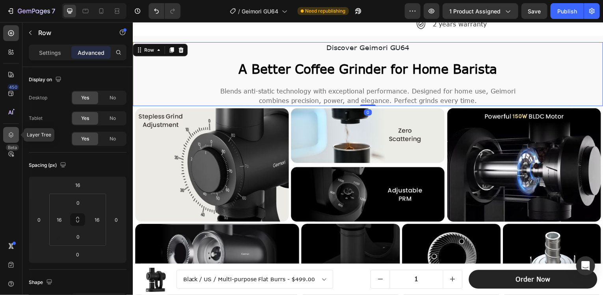
click at [13, 132] on icon at bounding box center [11, 135] width 8 height 8
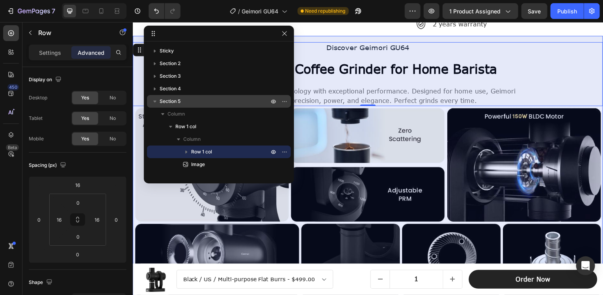
click at [201, 103] on p "Section 5" at bounding box center [215, 101] width 111 height 8
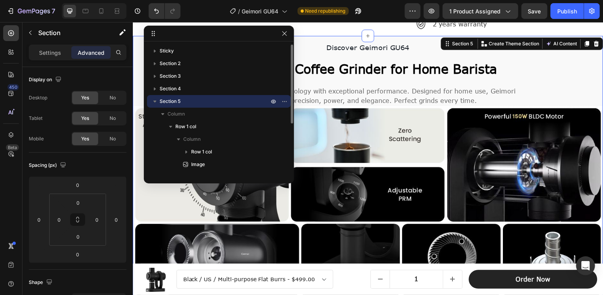
scroll to position [618, 0]
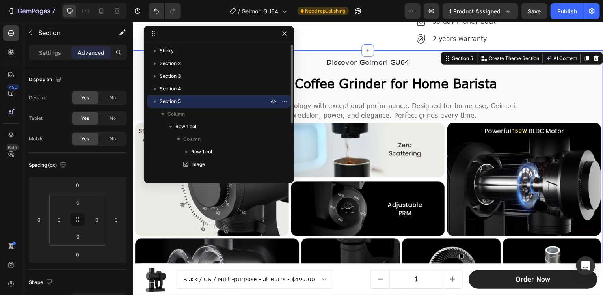
click at [156, 102] on icon "button" at bounding box center [155, 101] width 8 height 8
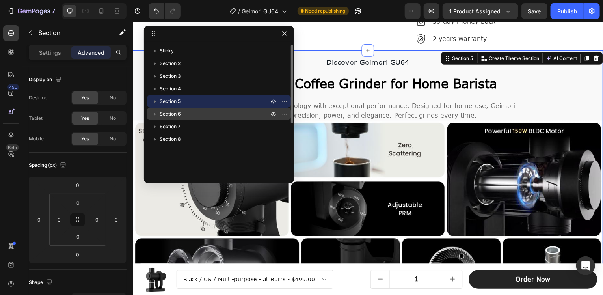
click at [163, 117] on span "Section 6" at bounding box center [170, 114] width 21 height 8
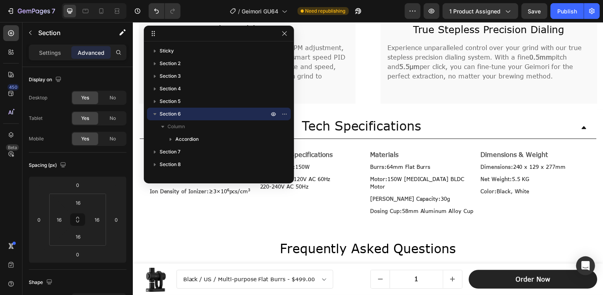
scroll to position [2097, 0]
